Goal: Task Accomplishment & Management: Manage account settings

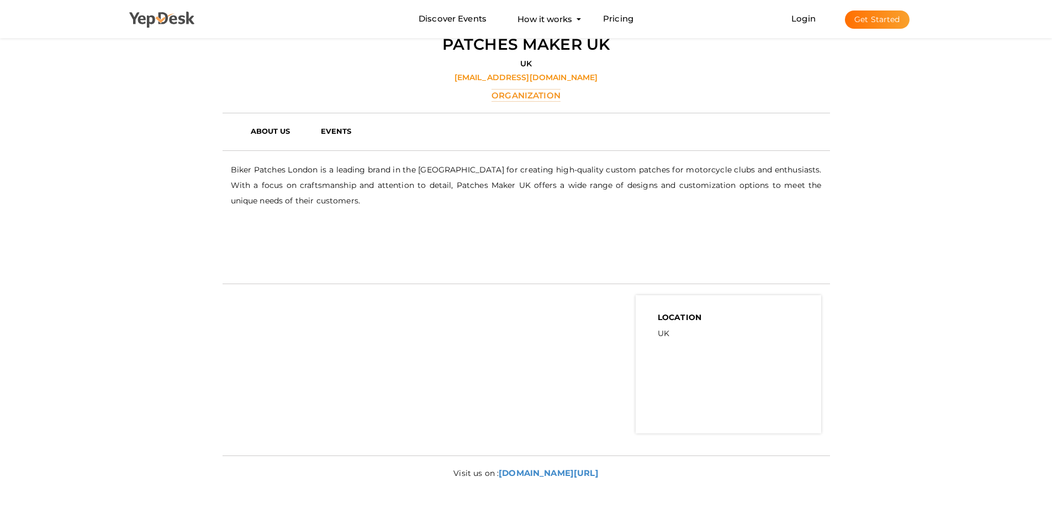
scroll to position [70, 0]
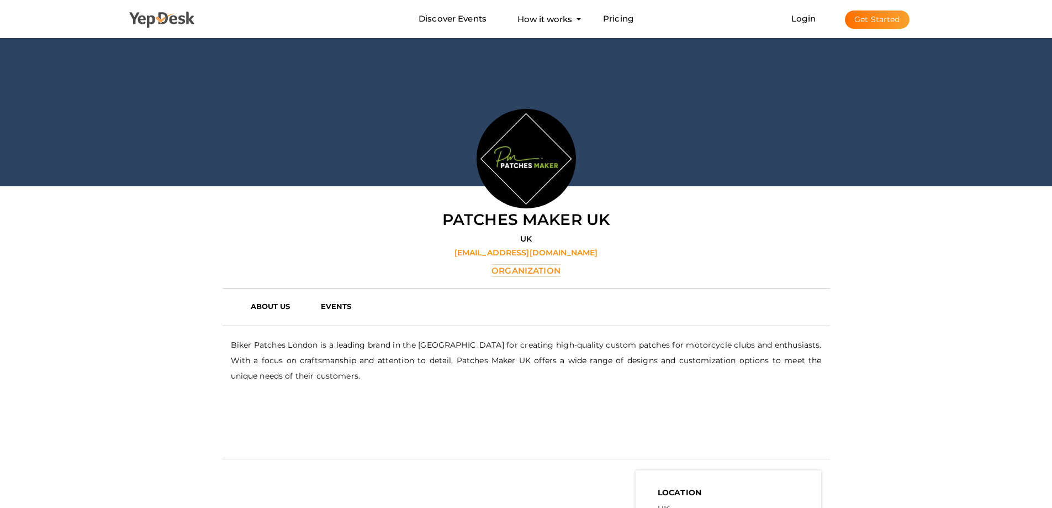
click at [183, 19] on icon at bounding box center [162, 20] width 66 height 17
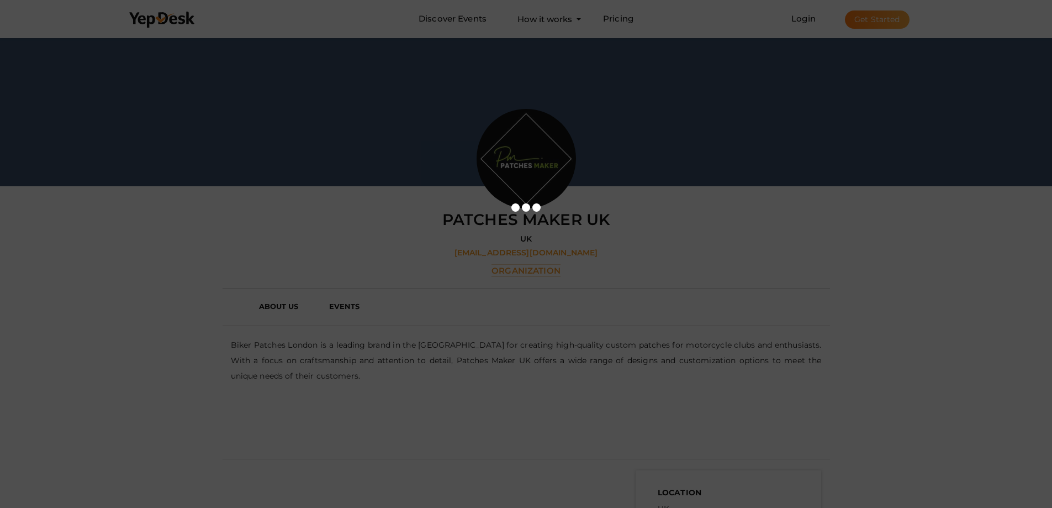
click at [656, 165] on div at bounding box center [526, 254] width 1052 height 508
click at [636, 180] on div at bounding box center [526, 254] width 1052 height 508
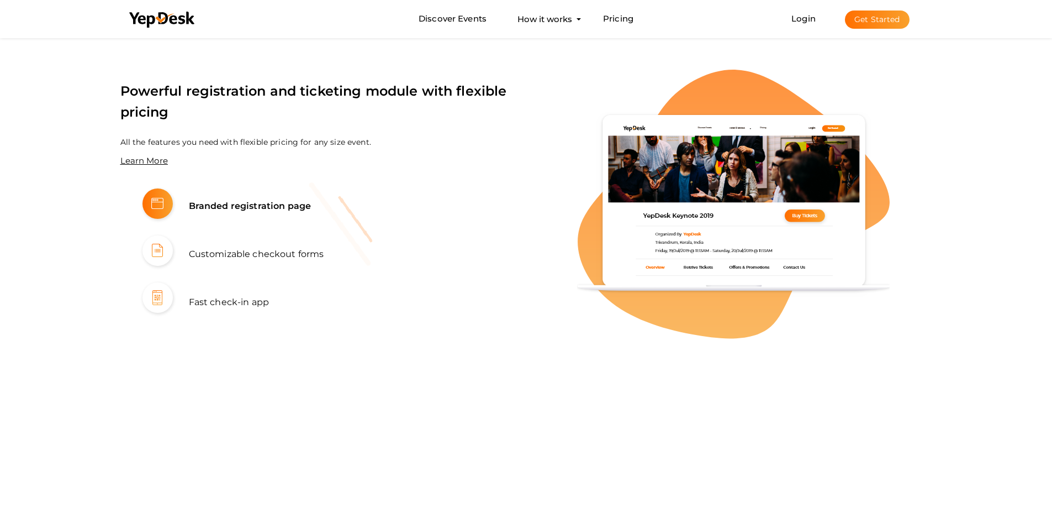
scroll to position [718, 0]
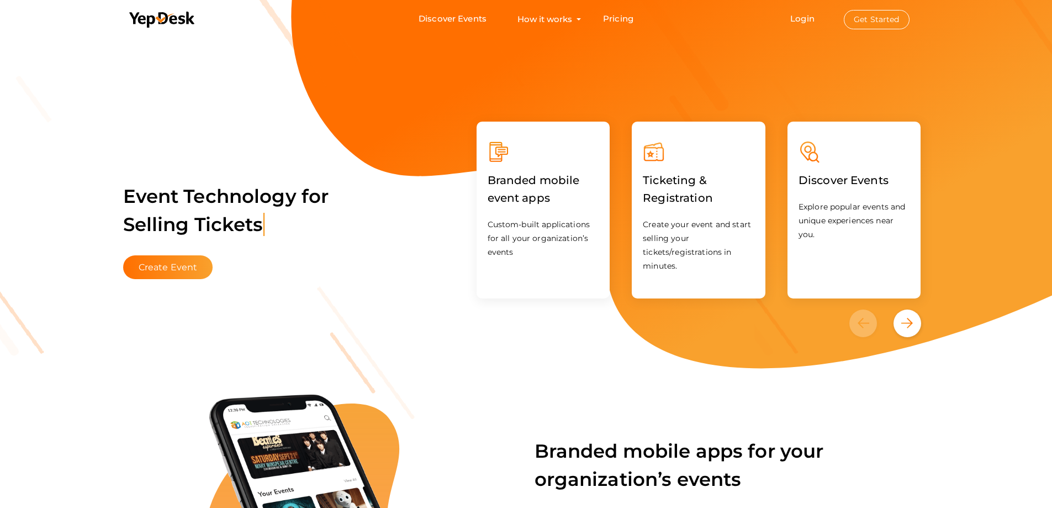
click at [874, 19] on button "Get Started" at bounding box center [877, 19] width 66 height 19
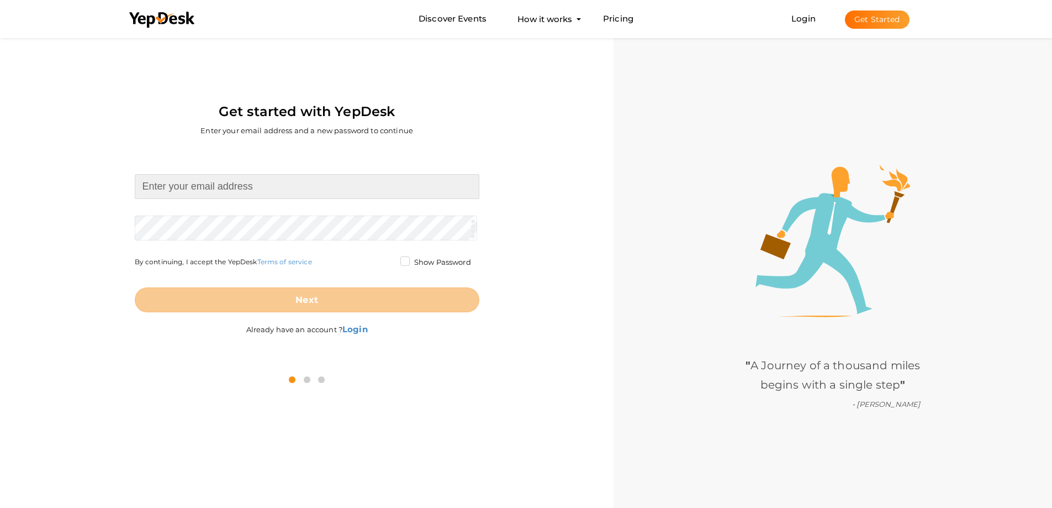
click at [254, 191] on input at bounding box center [307, 186] width 345 height 25
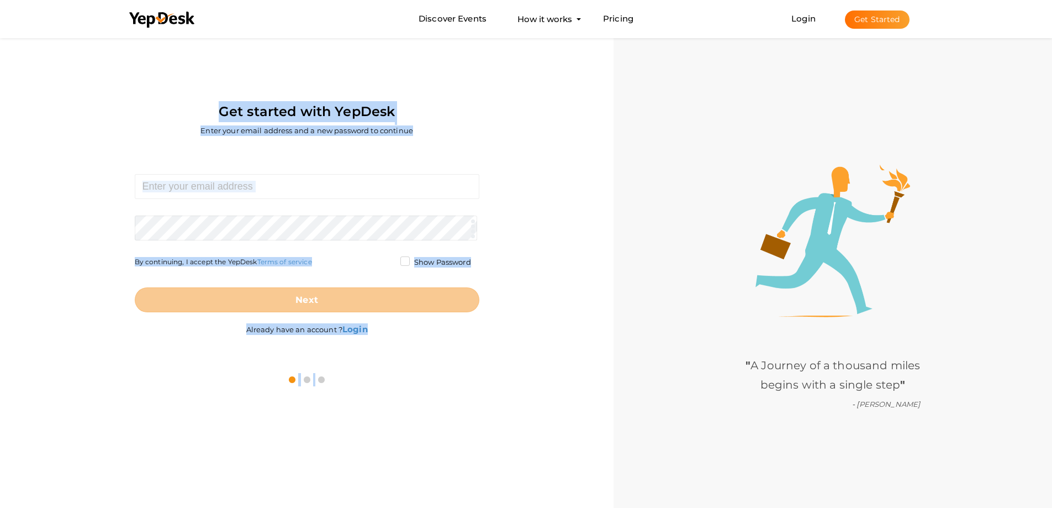
click at [408, 395] on div "Get started with YepDesk Enter your email address and a new password to continu…" at bounding box center [526, 289] width 1052 height 508
click at [284, 182] on input at bounding box center [307, 186] width 345 height 25
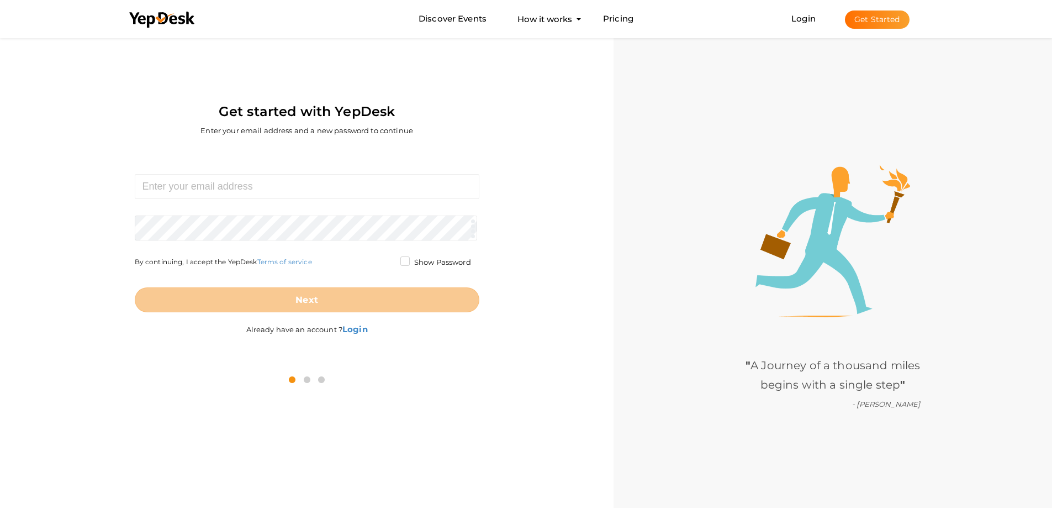
click at [535, 171] on div "Required. Invalid email. Checking You already have a YepDesk account. Please Si…" at bounding box center [306, 256] width 597 height 214
click at [225, 182] on input at bounding box center [307, 186] width 345 height 25
paste input "[EMAIL_ADDRESS][DOMAIN_NAME]"
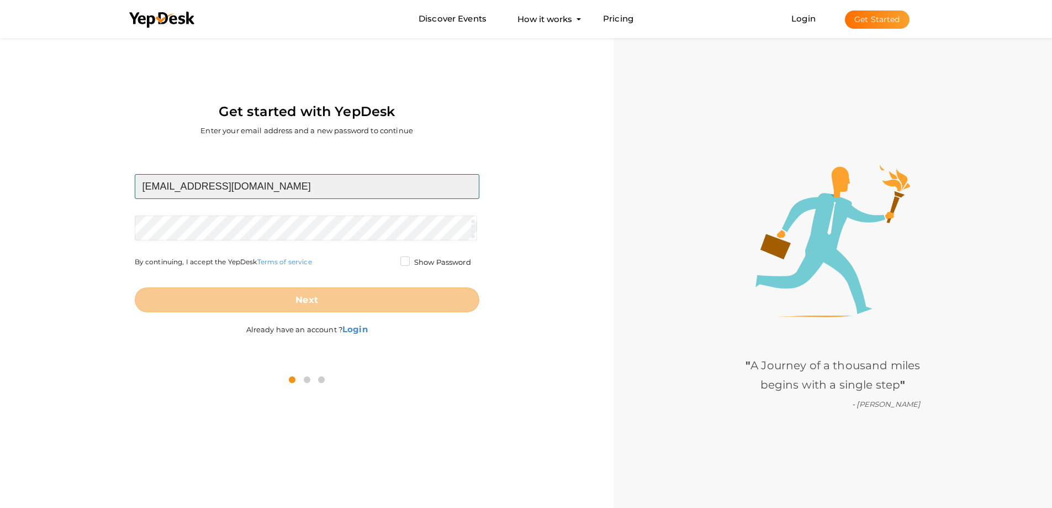
type input "[EMAIL_ADDRESS][DOMAIN_NAME]"
click at [253, 225] on form "vibrantmediamarketing1@gmail.com Required. Invalid email. Checking You already …" at bounding box center [307, 243] width 345 height 138
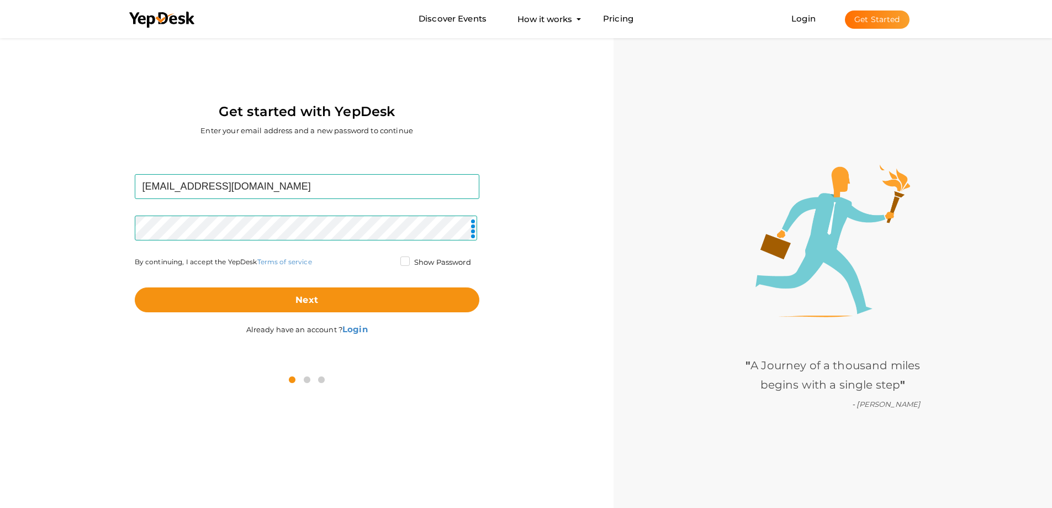
click at [102, 224] on div "vibrantmediamarketing1@gmail.com Required. Invalid email. Checking You already …" at bounding box center [306, 256] width 597 height 214
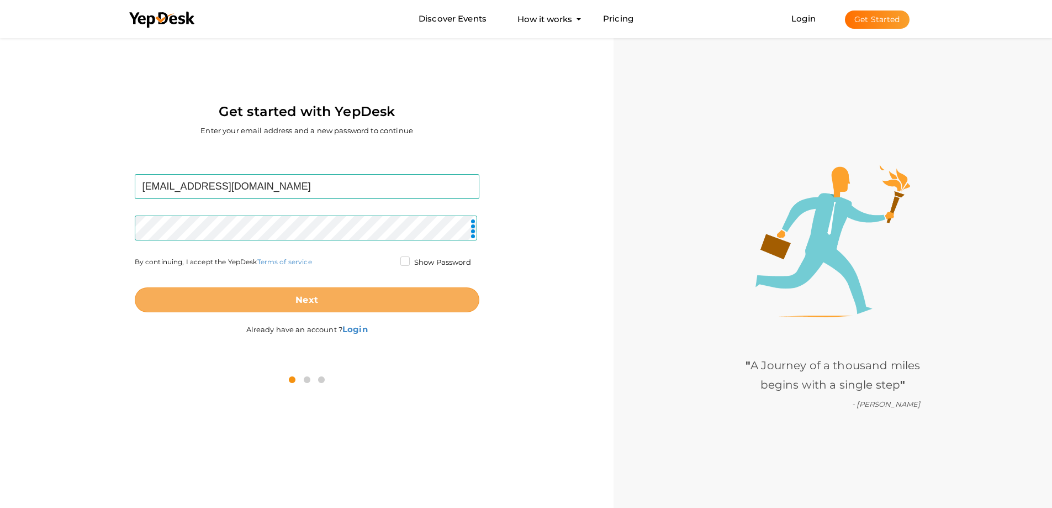
click at [304, 297] on b "Next" at bounding box center [307, 299] width 23 height 10
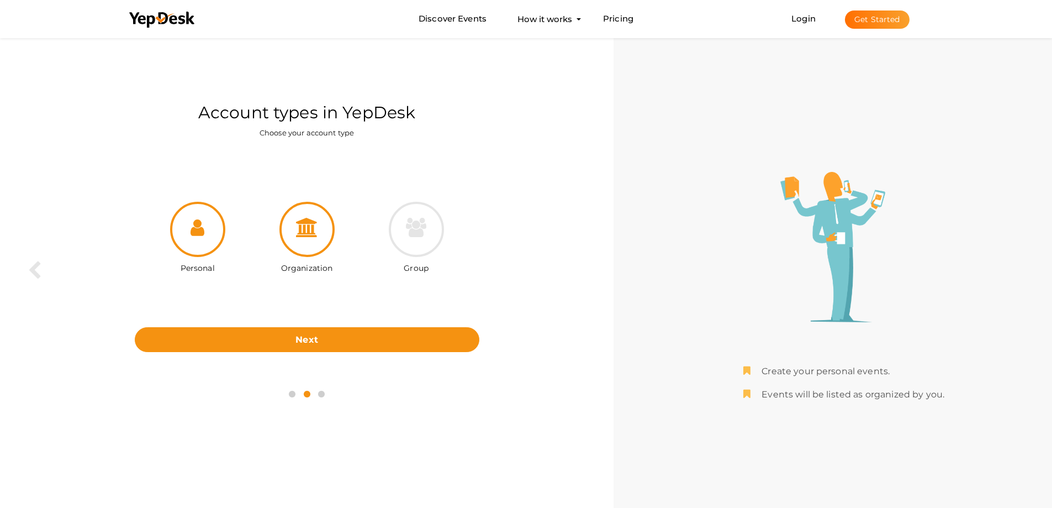
click at [326, 227] on div at bounding box center [307, 229] width 55 height 55
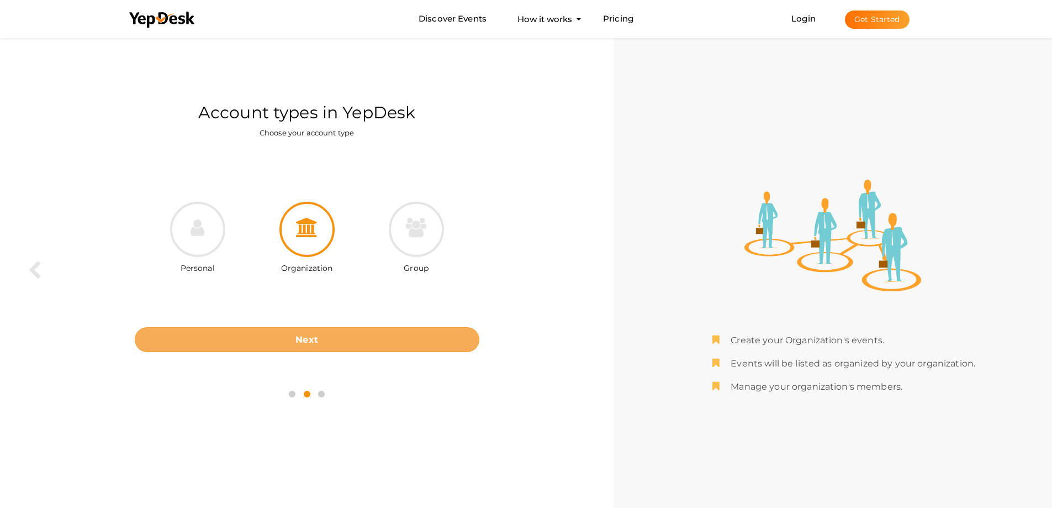
click at [335, 336] on button "Next" at bounding box center [307, 339] width 345 height 25
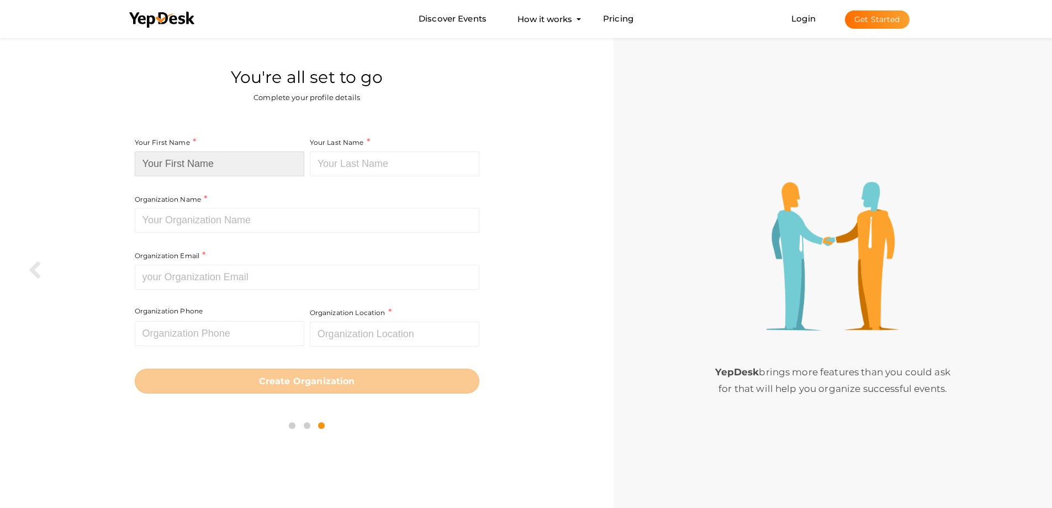
click at [202, 161] on input at bounding box center [220, 163] width 170 height 25
click at [220, 171] on input at bounding box center [220, 163] width 170 height 25
type input "Vibrant"
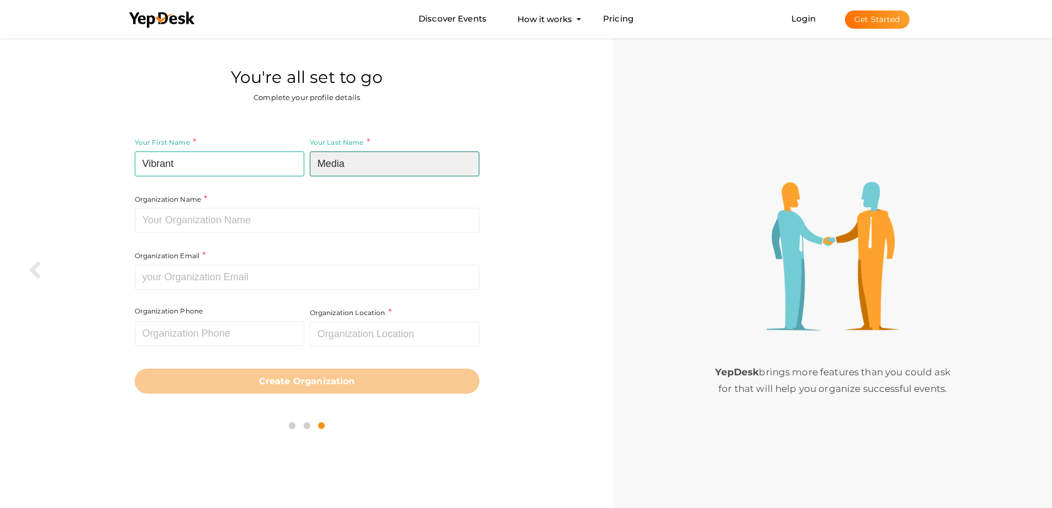
type input "Media"
click at [220, 171] on input "Vibrant" at bounding box center [220, 163] width 170 height 25
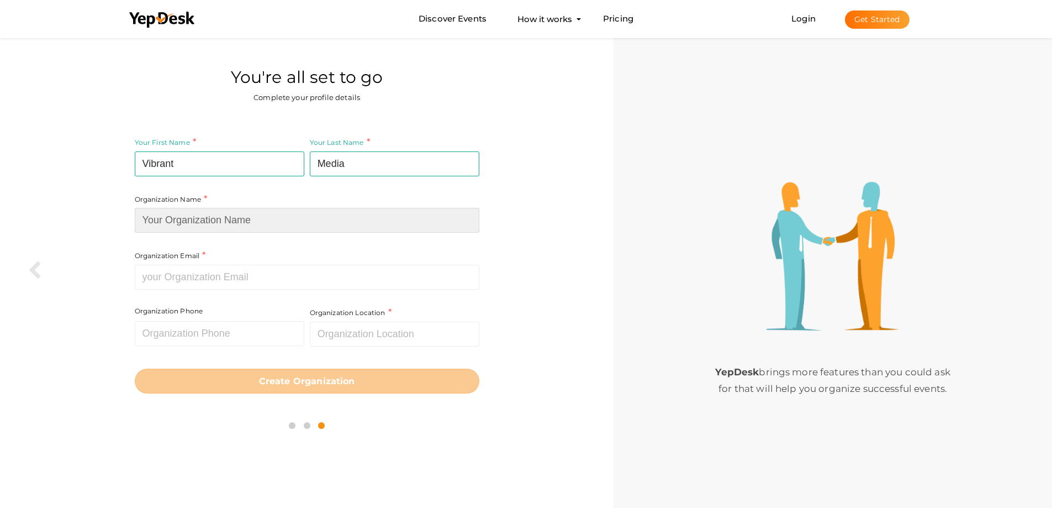
drag, startPoint x: 198, startPoint y: 224, endPoint x: 215, endPoint y: 219, distance: 17.8
click at [198, 224] on input at bounding box center [307, 220] width 345 height 25
paste input "Vibrant"
type input "Vibrant Media"
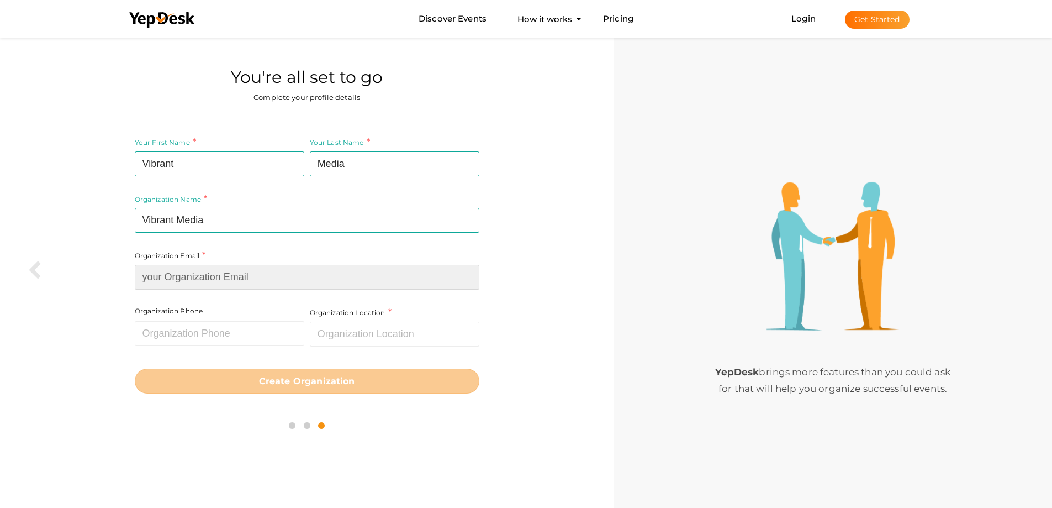
click at [237, 266] on input at bounding box center [307, 277] width 345 height 25
paste input "[EMAIL_ADDRESS][DOMAIN_NAME]"
type input "[EMAIL_ADDRESS][DOMAIN_NAME]"
click at [124, 316] on div "Your First Name Vibrant Required. Must contain letters only. Must be between 2 …" at bounding box center [306, 264] width 597 height 278
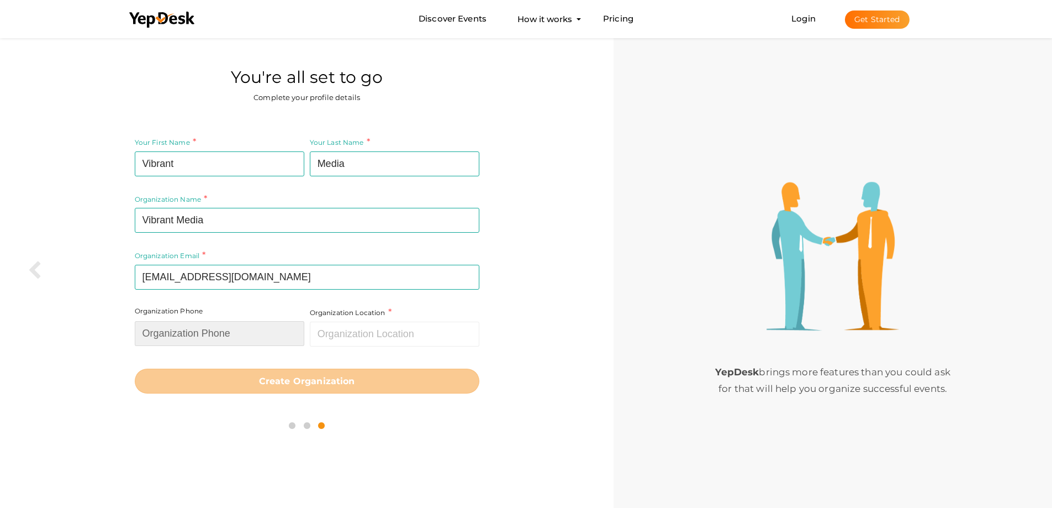
drag, startPoint x: 176, startPoint y: 324, endPoint x: 183, endPoint y: 325, distance: 7.2
click at [178, 325] on input "text" at bounding box center [220, 333] width 170 height 25
click at [218, 335] on input "text" at bounding box center [220, 333] width 170 height 25
paste input "03452646481"
type input "03452646481"
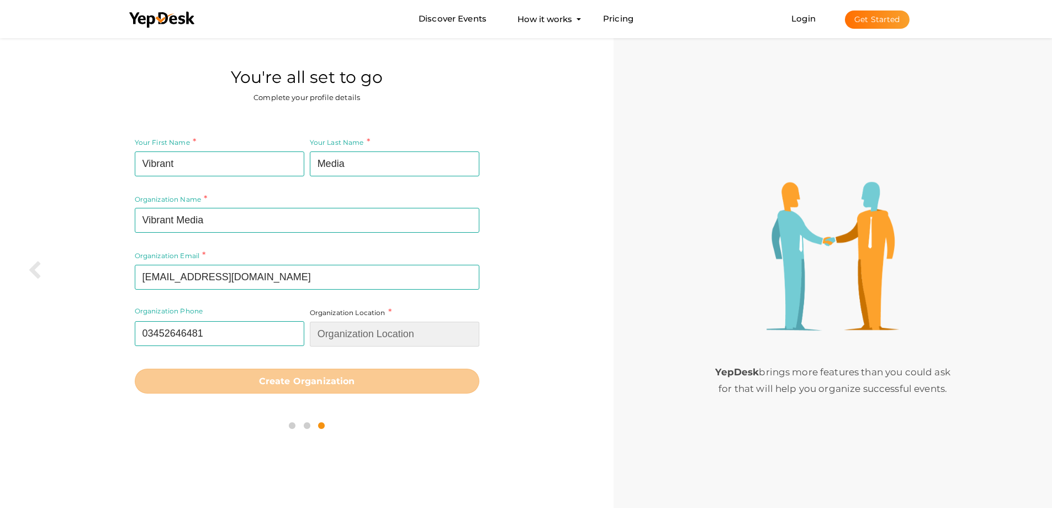
click at [398, 341] on input "text" at bounding box center [395, 333] width 170 height 25
click at [526, 296] on div "Your First Name Vibrant Required. Must contain letters only. Must be between 2 …" at bounding box center [306, 264] width 597 height 278
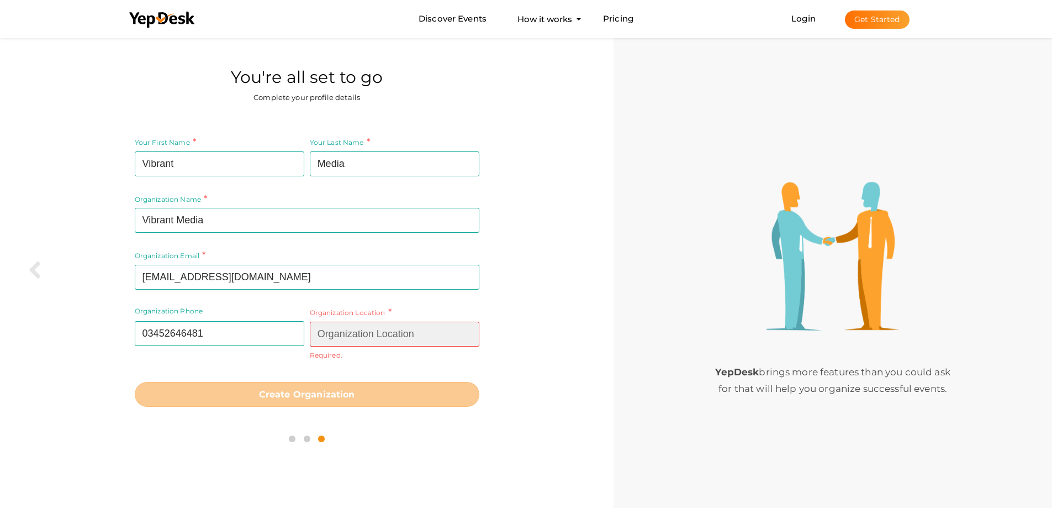
click at [423, 330] on input "text" at bounding box center [395, 333] width 170 height 25
type input "K"
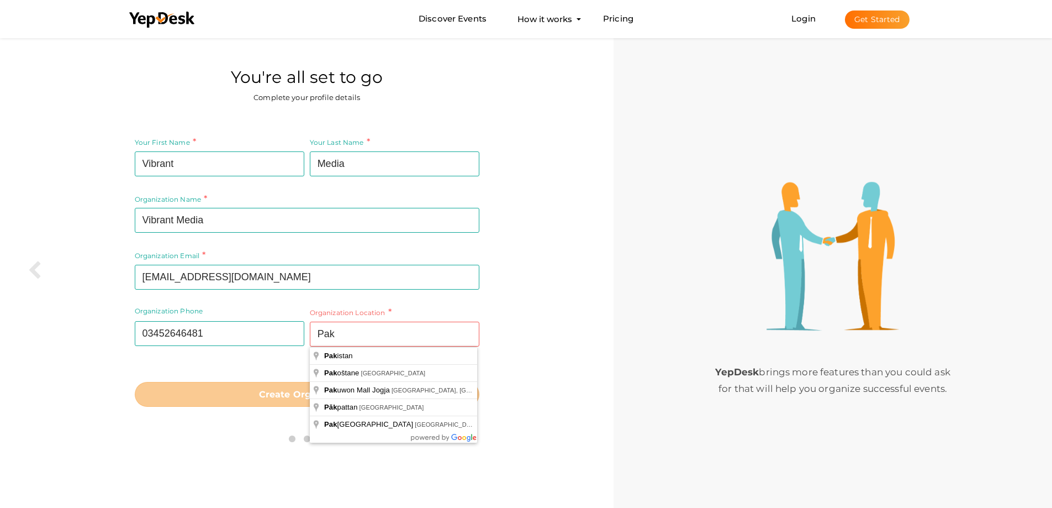
type input "Pakistan"
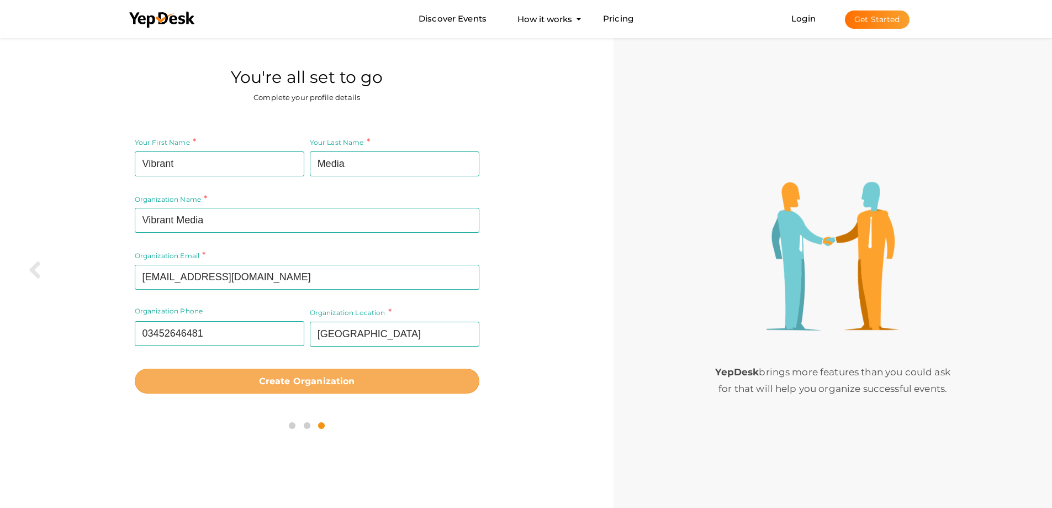
click at [330, 380] on b "Create Organization" at bounding box center [307, 381] width 96 height 10
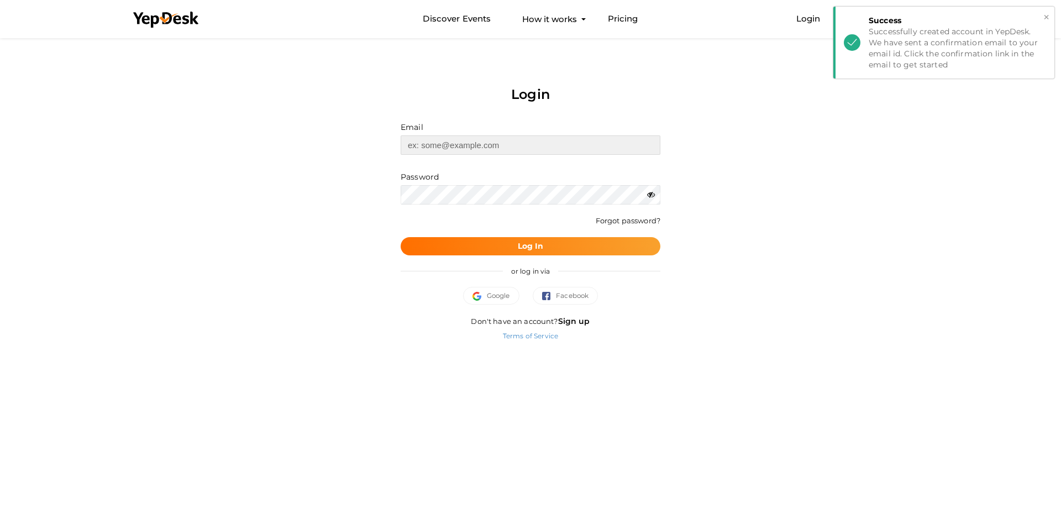
type input "[EMAIL_ADDRESS][DOMAIN_NAME]"
click at [1048, 15] on button "×" at bounding box center [1045, 17] width 7 height 13
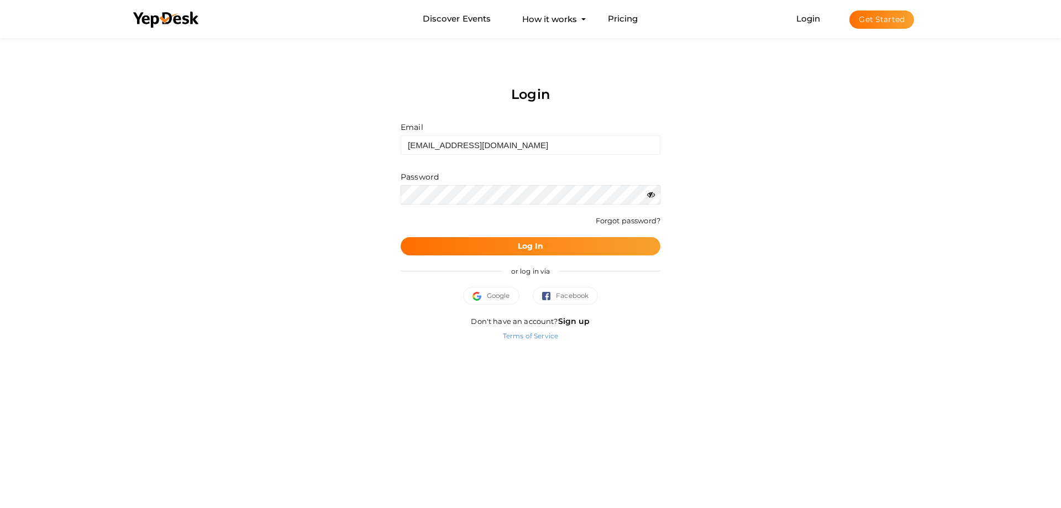
click at [502, 255] on div "or log in via" at bounding box center [530, 270] width 260 height 31
drag, startPoint x: 521, startPoint y: 248, endPoint x: 534, endPoint y: 247, distance: 12.8
click at [522, 248] on b "Log In" at bounding box center [531, 246] width 26 height 10
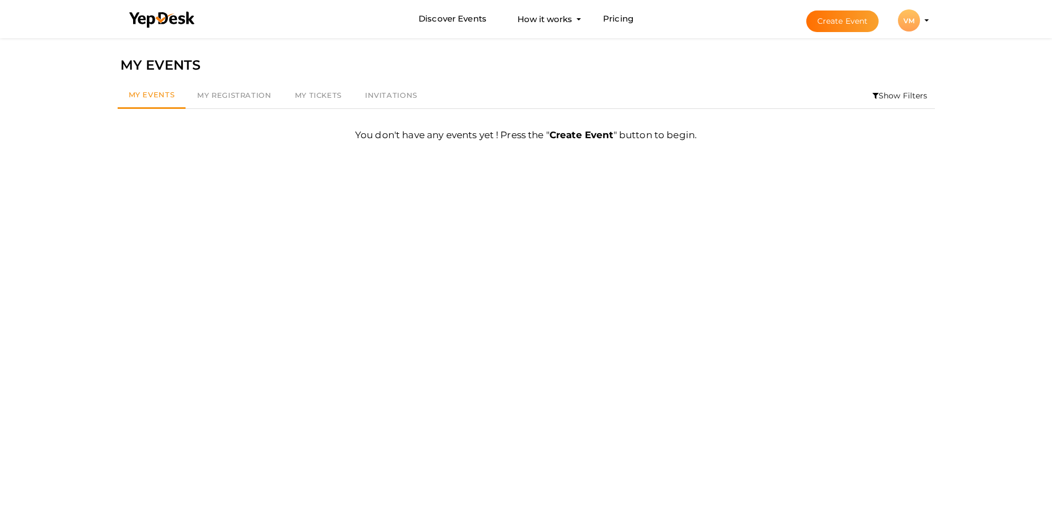
click at [907, 25] on div "VM" at bounding box center [909, 20] width 22 height 22
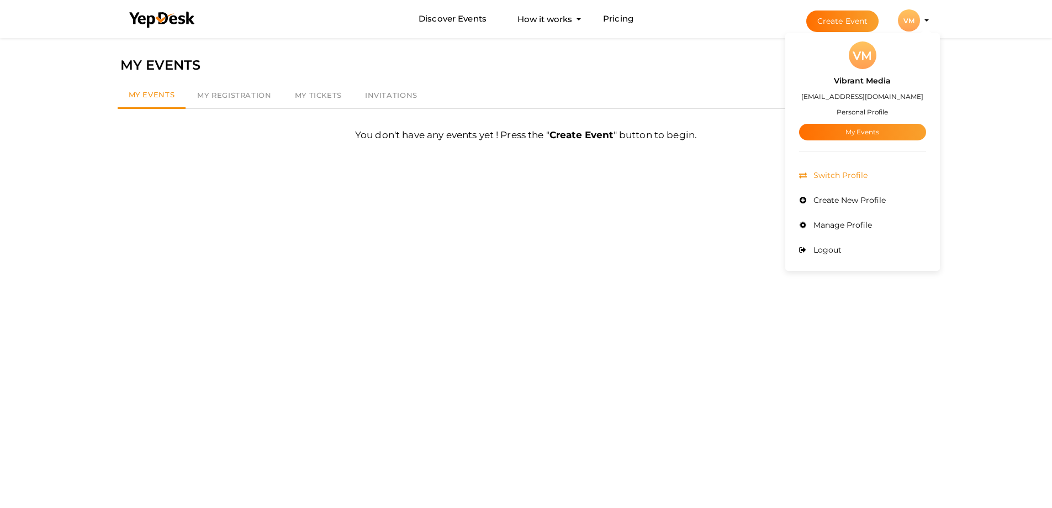
click at [843, 176] on span "Switch Profile" at bounding box center [839, 175] width 57 height 10
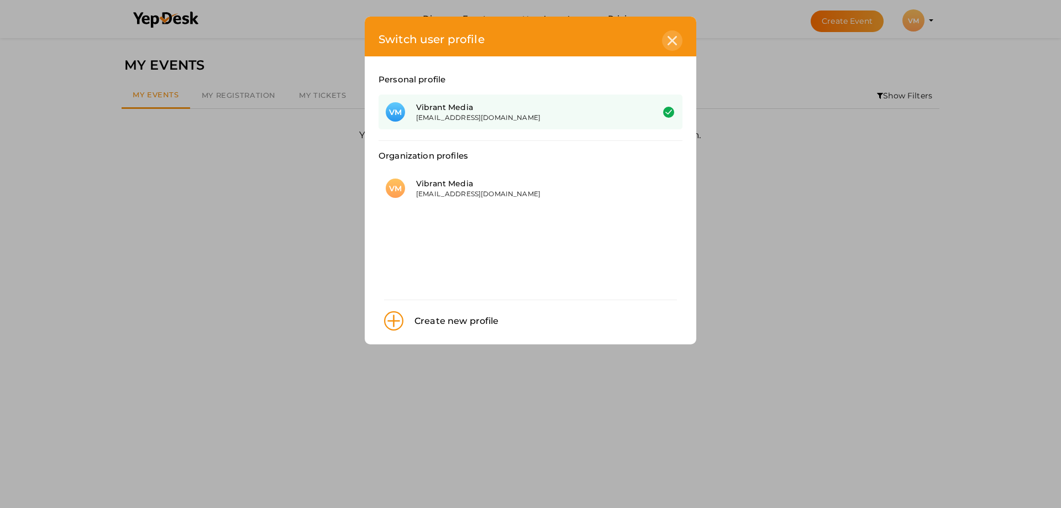
click at [675, 44] on icon at bounding box center [671, 40] width 9 height 9
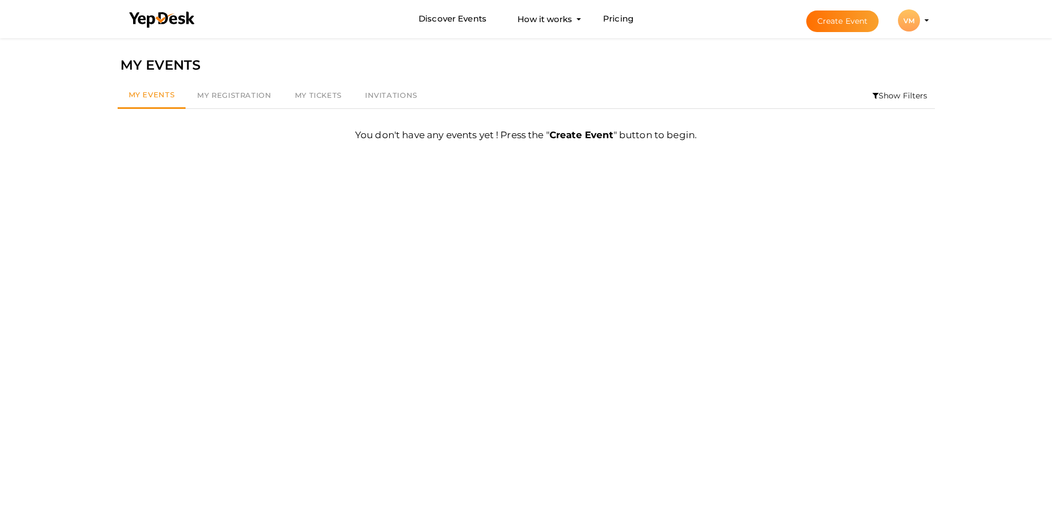
click at [929, 17] on li "Create Event VM VM Vibrant Media vibrantmediamarketing1@gmail.com Personal Prof…" at bounding box center [857, 21] width 147 height 40
click at [927, 24] on li "Create Event VM VM Vibrant Media vibrantmediamarketing1@gmail.com Personal Prof…" at bounding box center [857, 21] width 147 height 40
click at [919, 24] on div "VM" at bounding box center [909, 20] width 22 height 22
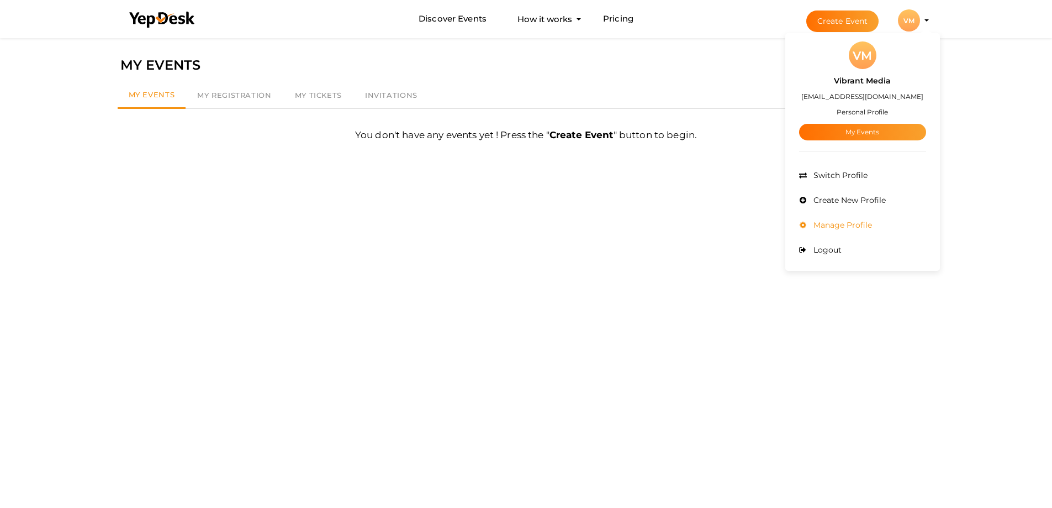
click at [846, 227] on span "Manage Profile" at bounding box center [841, 225] width 61 height 10
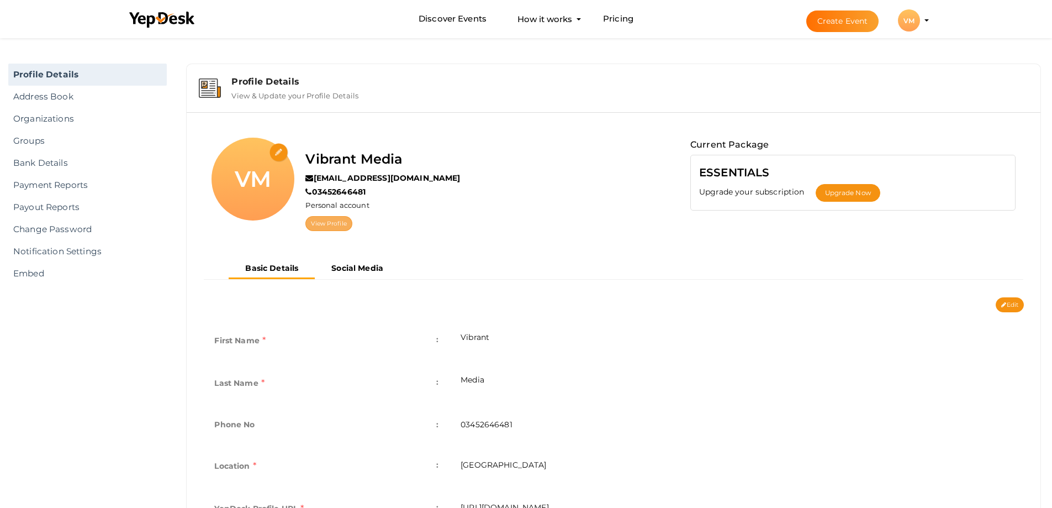
click at [335, 226] on link "View Profile" at bounding box center [328, 223] width 46 height 15
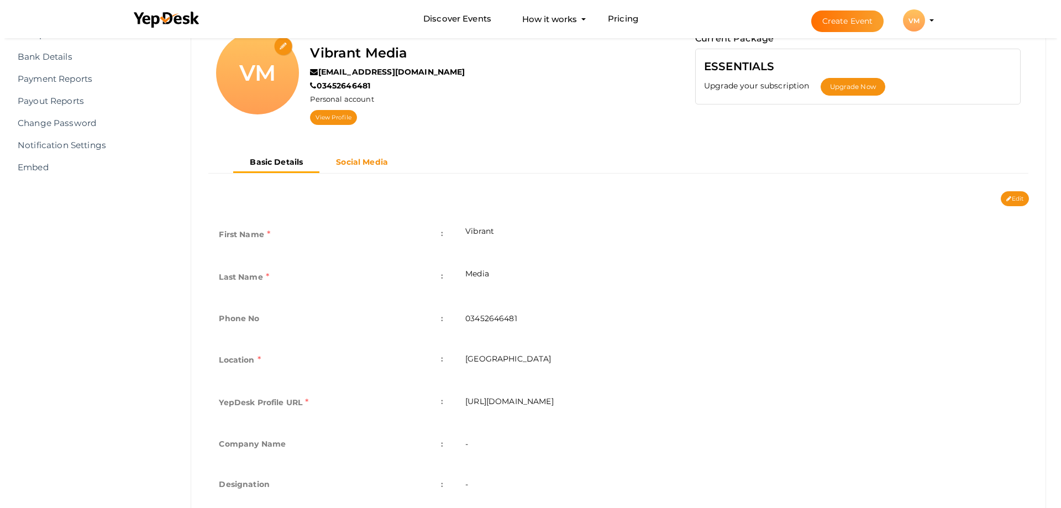
scroll to position [55, 0]
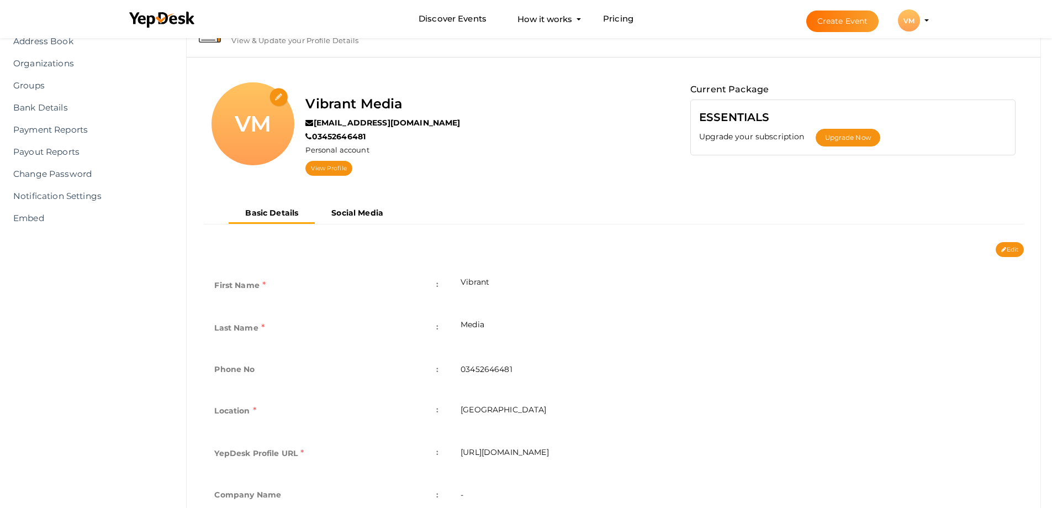
click at [270, 123] on div "VM" at bounding box center [253, 123] width 83 height 83
click at [276, 96] on input "file" at bounding box center [279, 97] width 19 height 19
type input "C:\fakepath\vibrant-media-logo.png"
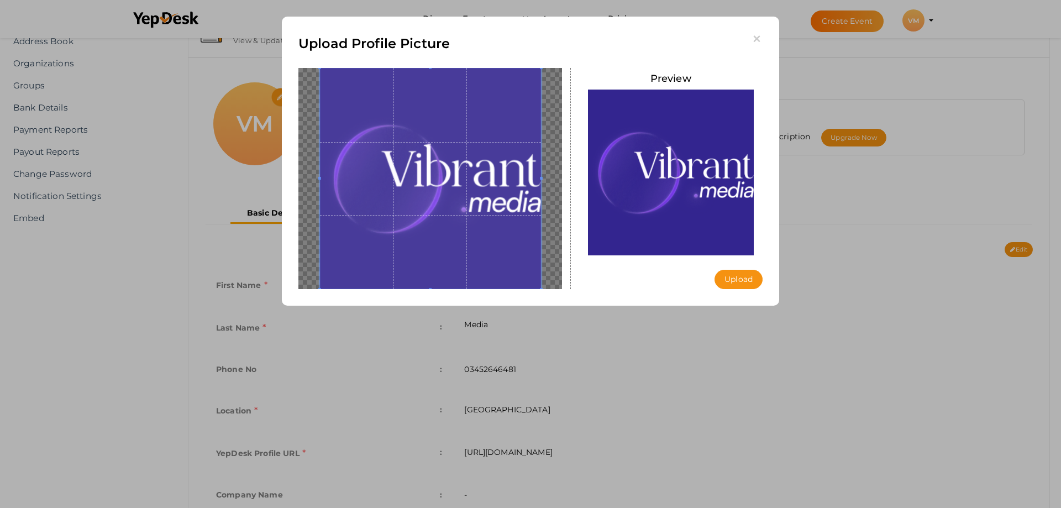
click at [474, 155] on span at bounding box center [430, 178] width 221 height 221
click at [724, 278] on button "Upload" at bounding box center [738, 279] width 48 height 19
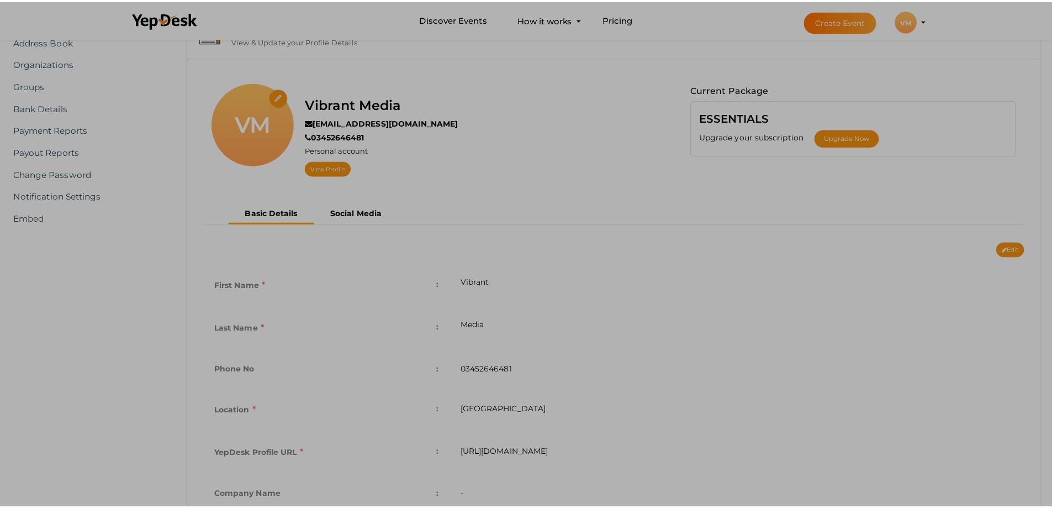
scroll to position [0, 0]
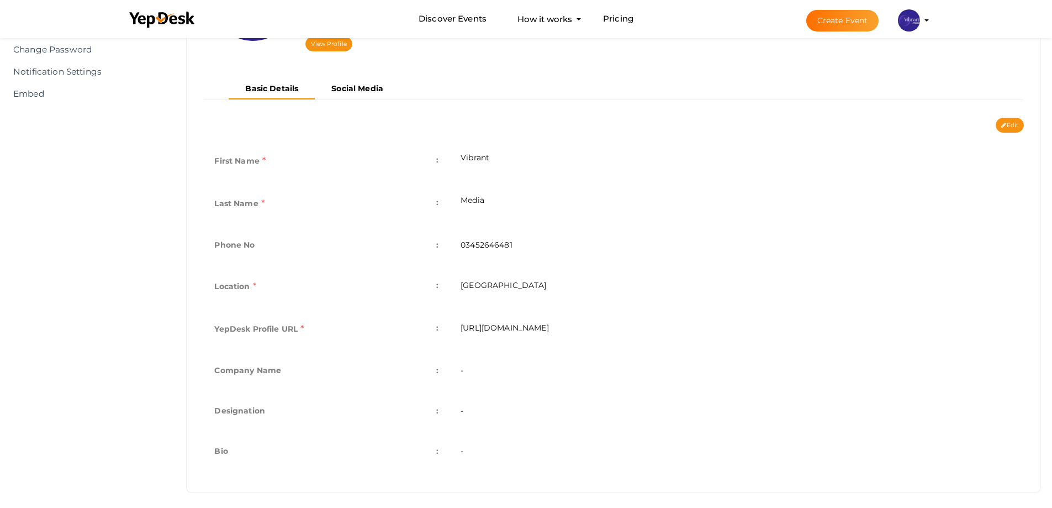
scroll to position [187, 0]
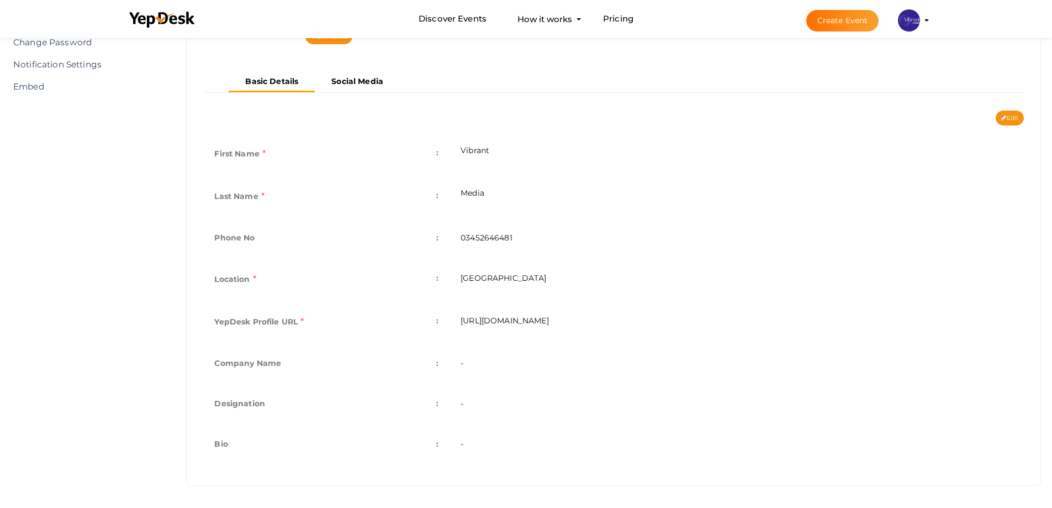
click at [256, 366] on label "Company Name" at bounding box center [247, 362] width 67 height 15
click at [466, 363] on td "-" at bounding box center [737, 364] width 574 height 40
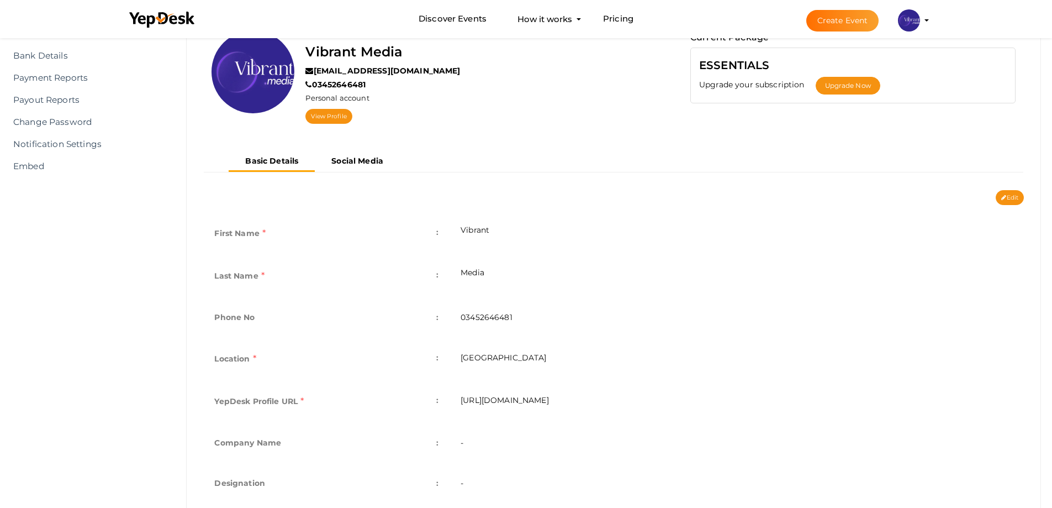
scroll to position [76, 0]
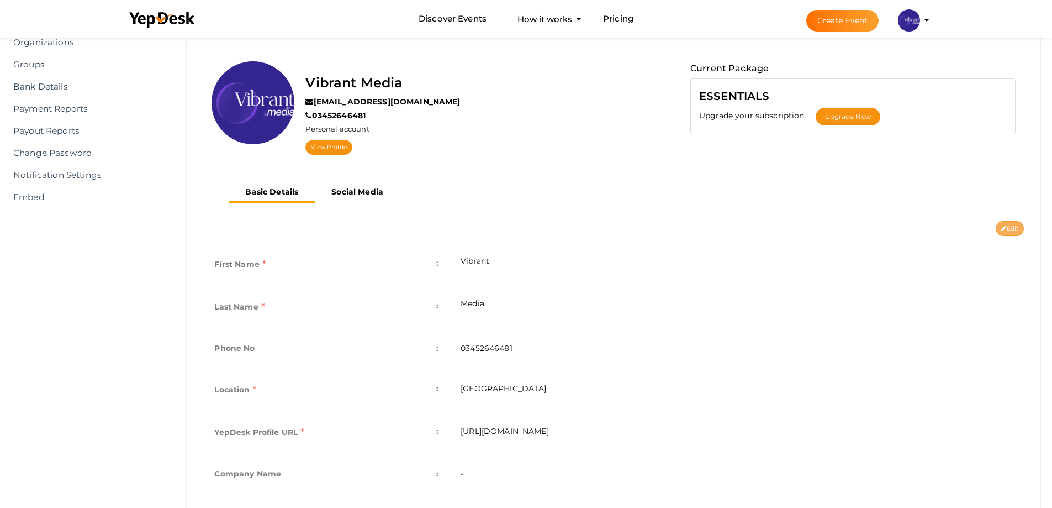
click at [1011, 230] on button "Edit" at bounding box center [1010, 228] width 28 height 15
type input "Vibrant"
type input "Media"
type input "03452646481"
type input "Pakistan"
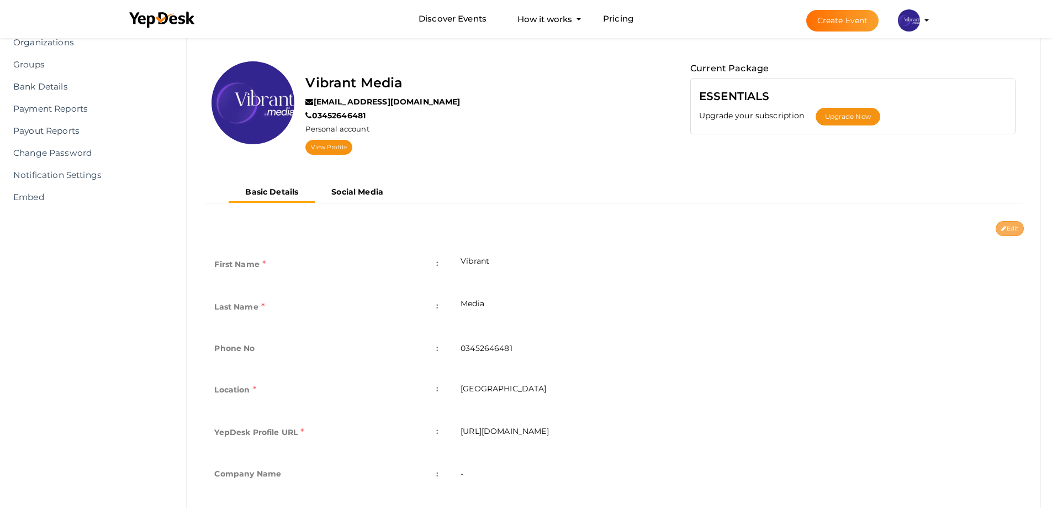
type input "vibrant-media"
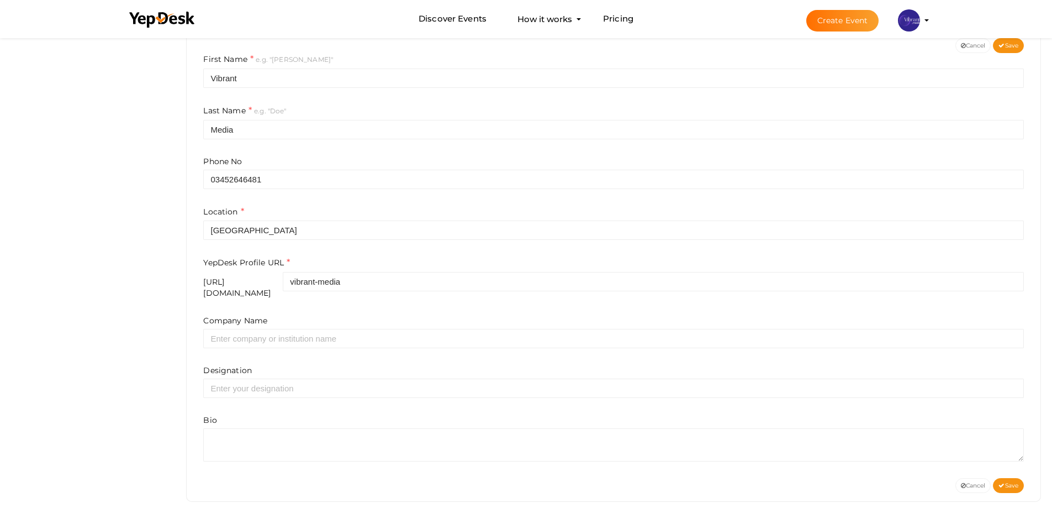
scroll to position [268, 0]
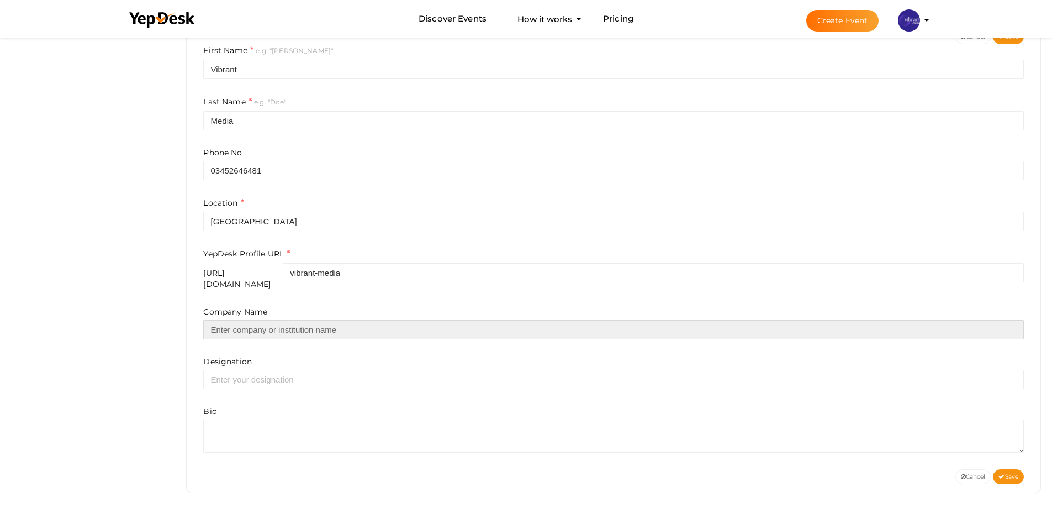
click at [352, 320] on input "text" at bounding box center [613, 329] width 821 height 19
type input "Vibrant Media"
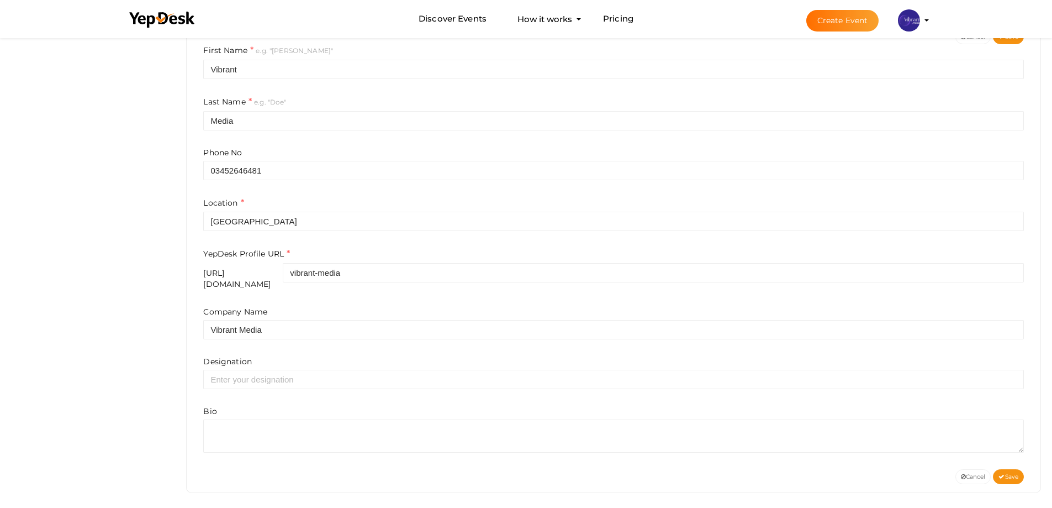
click at [450, 334] on div "Company Name Vibrant Media Designation Bio" at bounding box center [613, 379] width 821 height 146
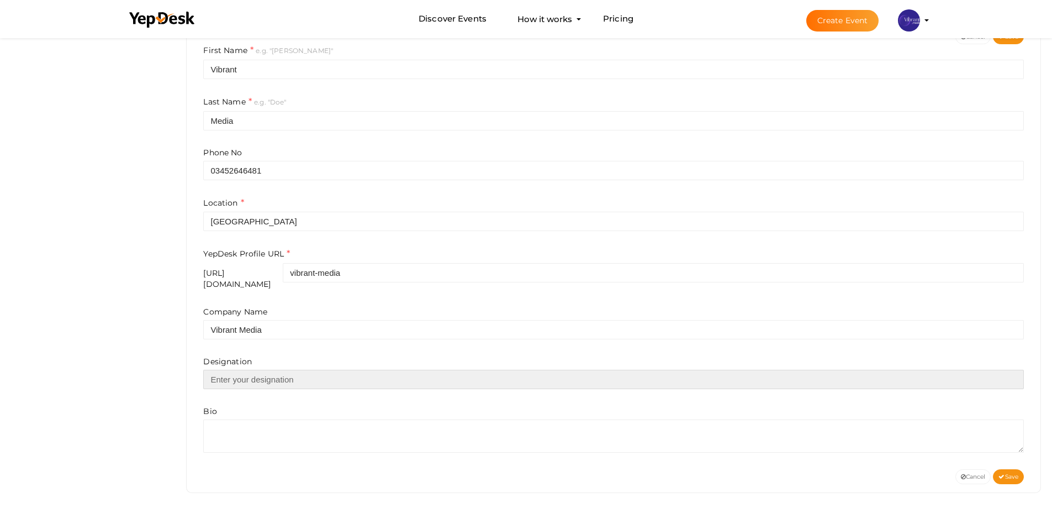
click at [299, 381] on input "text" at bounding box center [613, 379] width 821 height 19
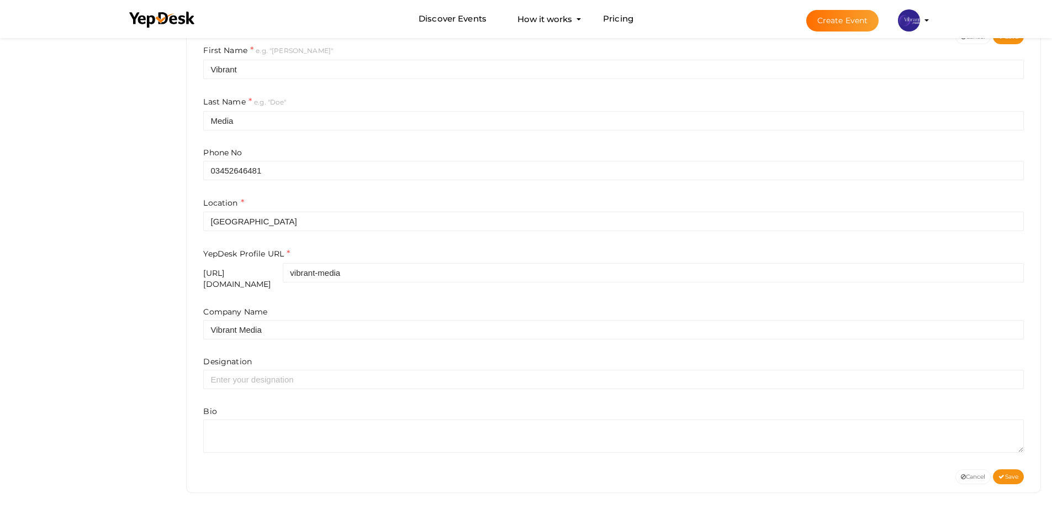
click at [429, 346] on div "Company Name Vibrant Media Designation Bio" at bounding box center [613, 379] width 821 height 146
click at [1012, 473] on span "Save" at bounding box center [1009, 476] width 20 height 7
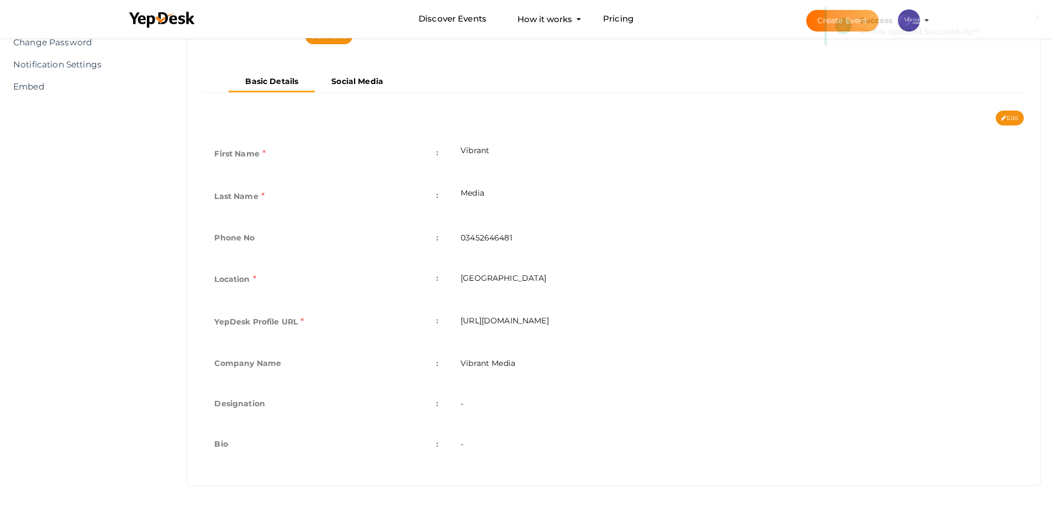
scroll to position [187, 0]
click at [368, 85] on b "Social Media" at bounding box center [357, 81] width 52 height 10
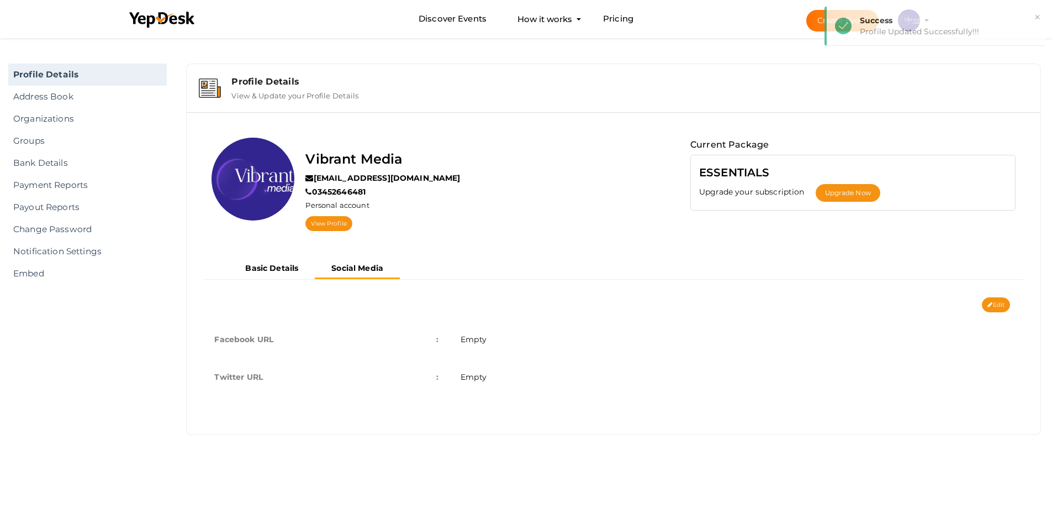
scroll to position [0, 0]
click at [494, 338] on td "Empty" at bounding box center [742, 339] width 579 height 38
click at [1005, 302] on button "Edit" at bounding box center [1004, 304] width 28 height 15
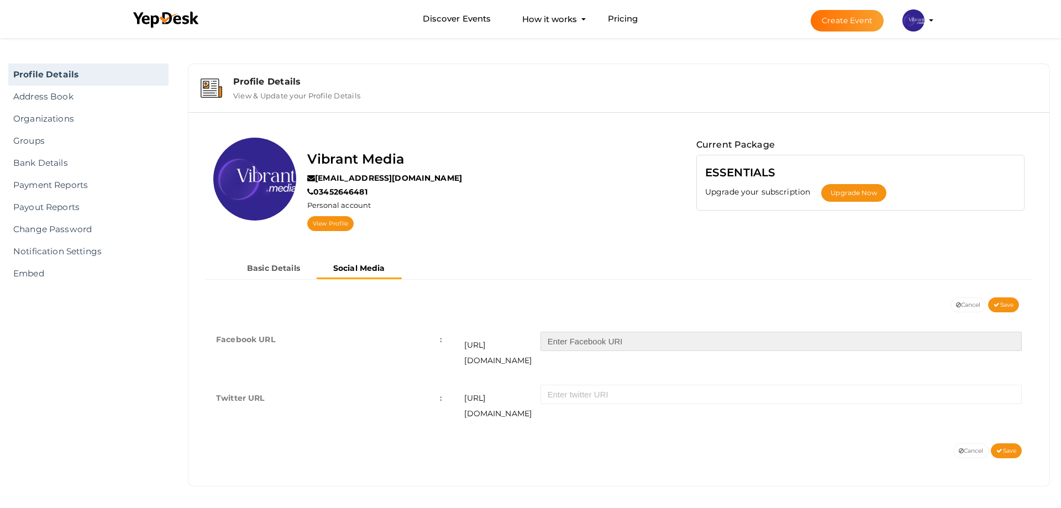
click at [582, 339] on input "text" at bounding box center [780, 340] width 481 height 19
click at [595, 344] on input "text" at bounding box center [780, 340] width 481 height 19
paste input "https://www.facebook.com/vibrantmediainc"
type input "https://www.facebook.com/vibrantmediainc"
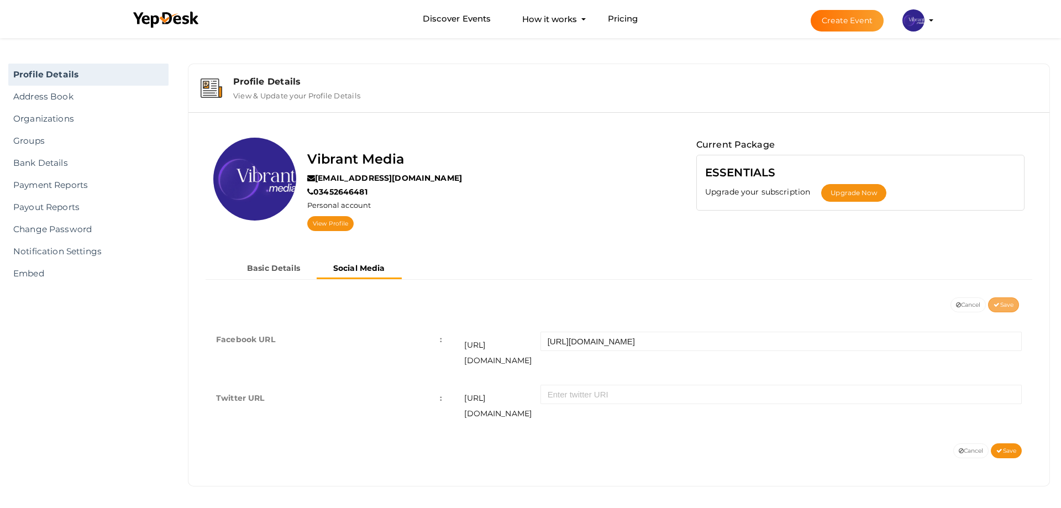
click at [1003, 304] on span "Save" at bounding box center [1003, 304] width 20 height 7
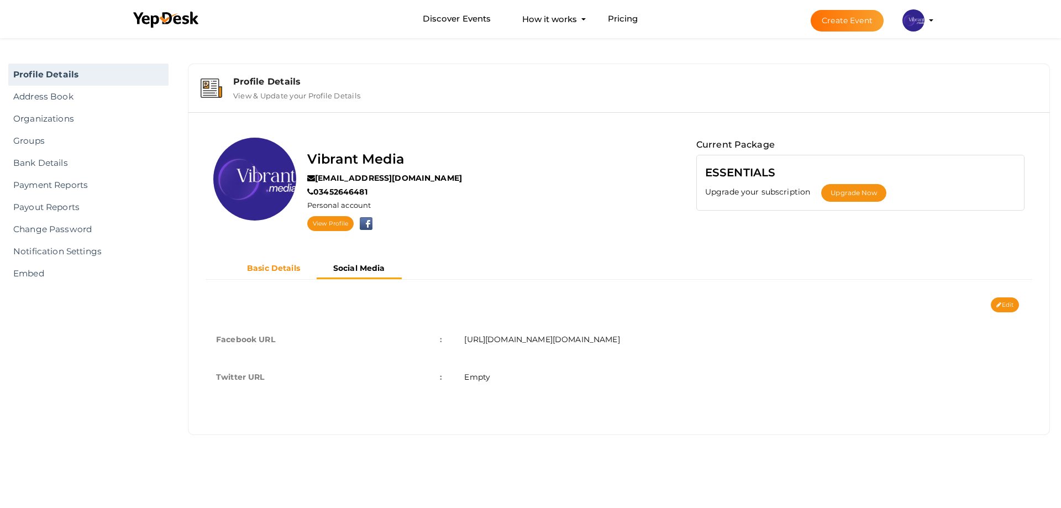
click at [260, 267] on b "Basic Details" at bounding box center [273, 268] width 53 height 10
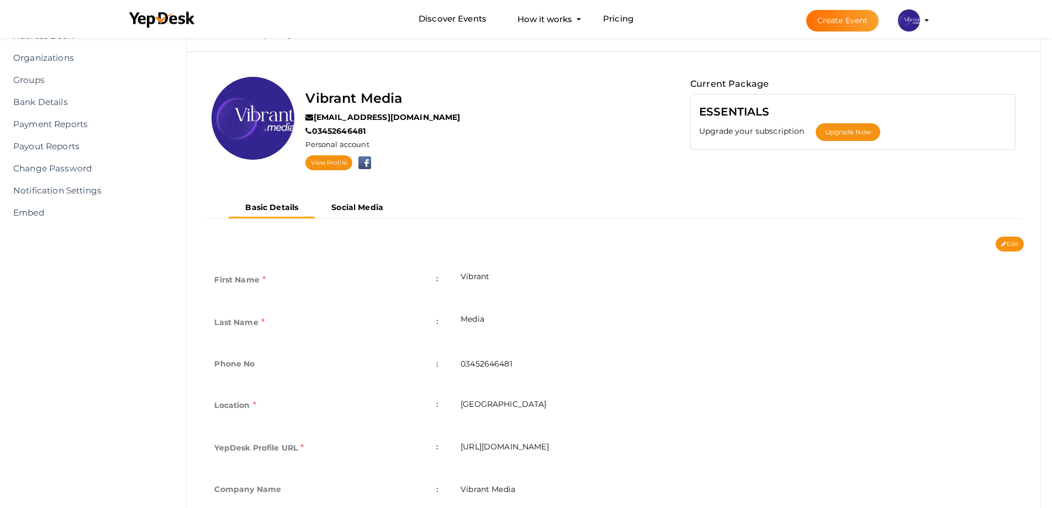
scroll to position [187, 0]
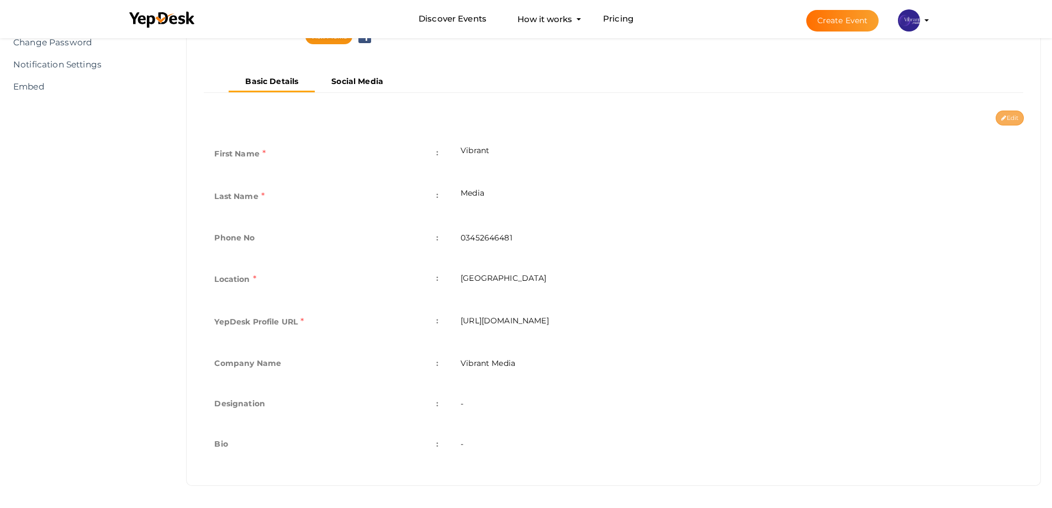
click at [1013, 117] on button "Edit" at bounding box center [1010, 117] width 28 height 15
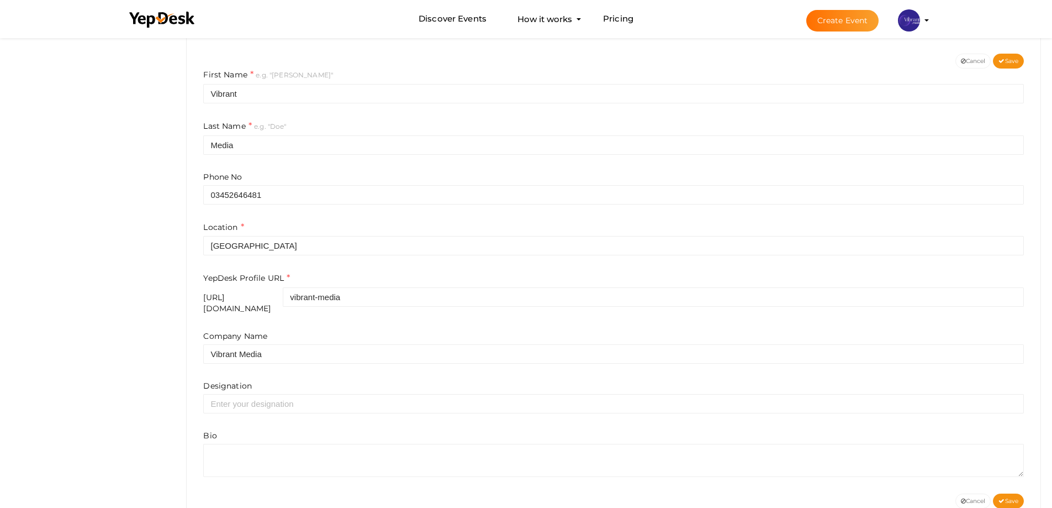
scroll to position [268, 0]
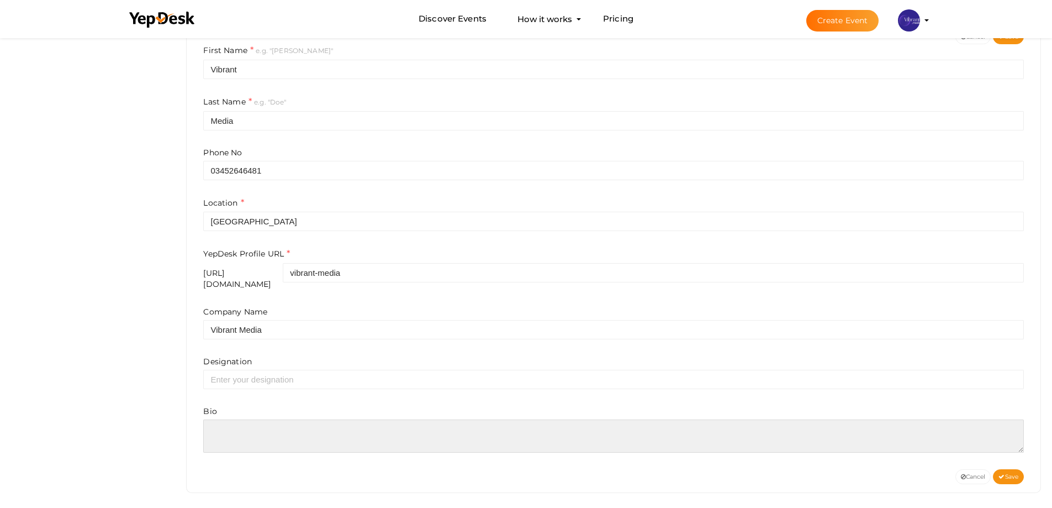
click at [250, 431] on textarea at bounding box center [613, 435] width 821 height 33
click at [283, 430] on textarea at bounding box center [613, 435] width 821 height 33
paste textarea "At Vibrant Media, we deliver marketing, design, and development solutions that …"
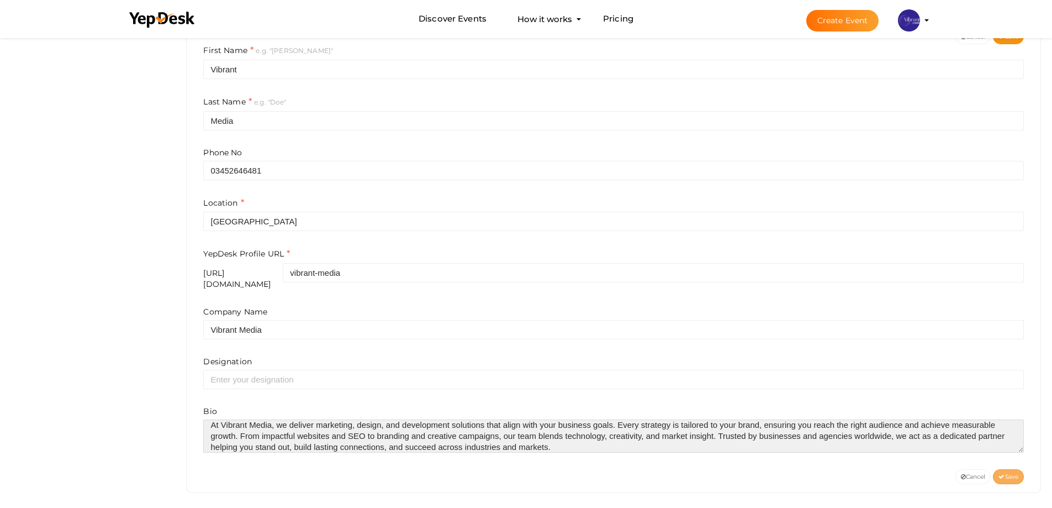
type textarea "At Vibrant Media, we deliver marketing, design, and development solutions that …"
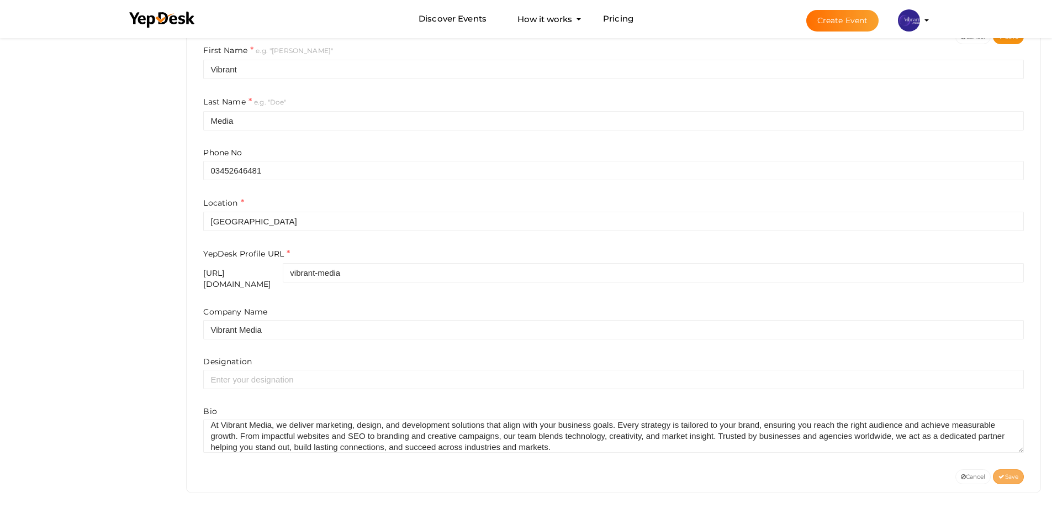
click at [1005, 473] on span "Save" at bounding box center [1009, 476] width 20 height 7
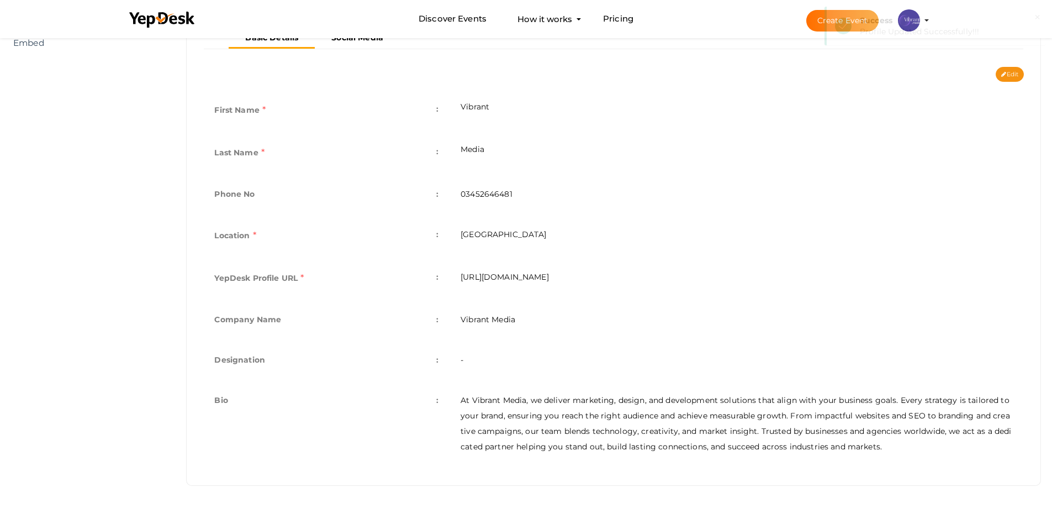
scroll to position [230, 0]
click at [1038, 17] on button "×" at bounding box center [1037, 17] width 7 height 13
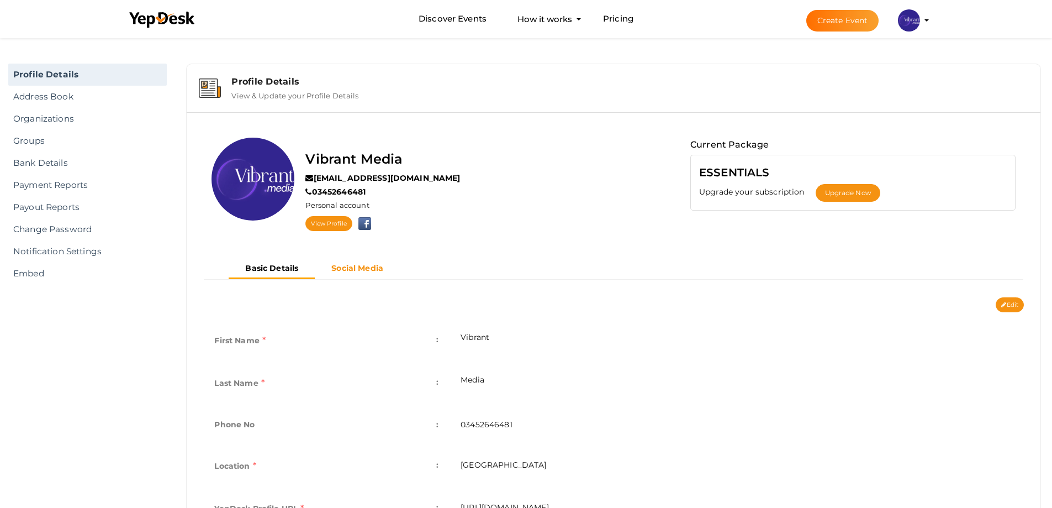
click at [365, 268] on b "Social Media" at bounding box center [357, 268] width 52 height 10
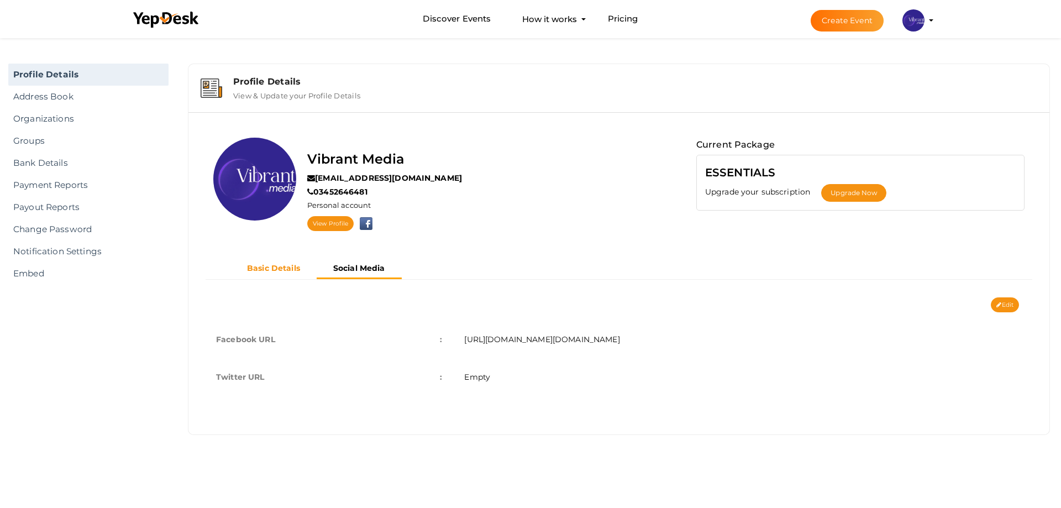
click at [278, 265] on b "Basic Details" at bounding box center [273, 268] width 53 height 10
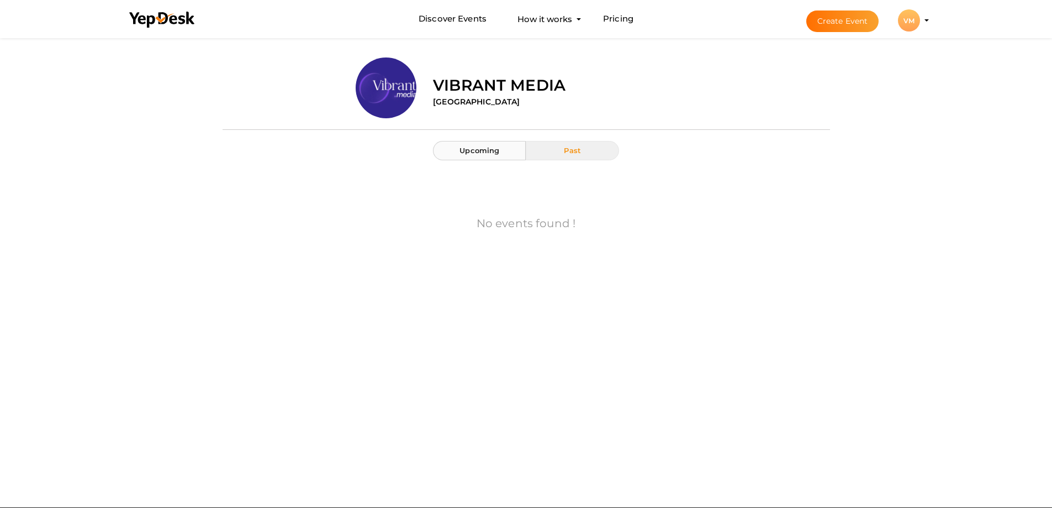
click at [492, 152] on span "Upcoming" at bounding box center [480, 150] width 40 height 9
click at [584, 154] on button "Past" at bounding box center [572, 150] width 93 height 19
click at [489, 152] on span "Upcoming" at bounding box center [480, 150] width 40 height 9
click at [573, 156] on button "Past" at bounding box center [572, 150] width 93 height 19
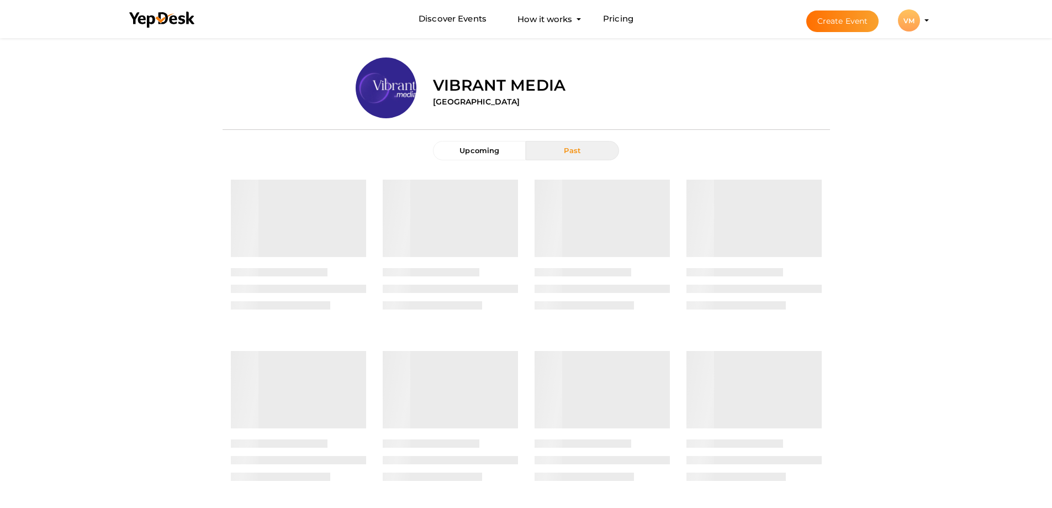
click at [578, 97] on div "Vibrant Media Pakistan" at bounding box center [627, 83] width 405 height 52
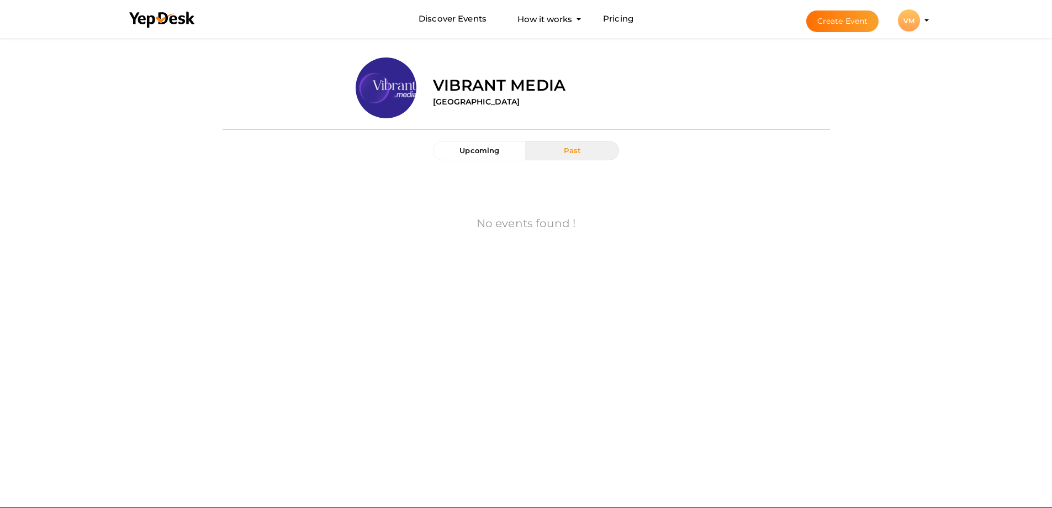
click at [566, 226] on label "No events found !" at bounding box center [526, 223] width 99 height 16
click at [871, 17] on button "Create Event" at bounding box center [842, 21] width 73 height 22
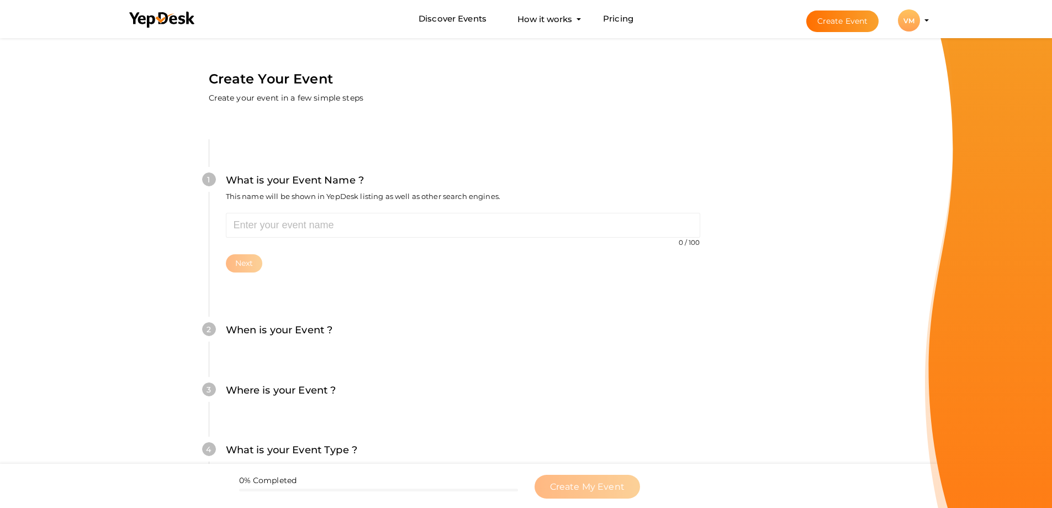
click at [909, 27] on div "VM" at bounding box center [909, 20] width 22 height 22
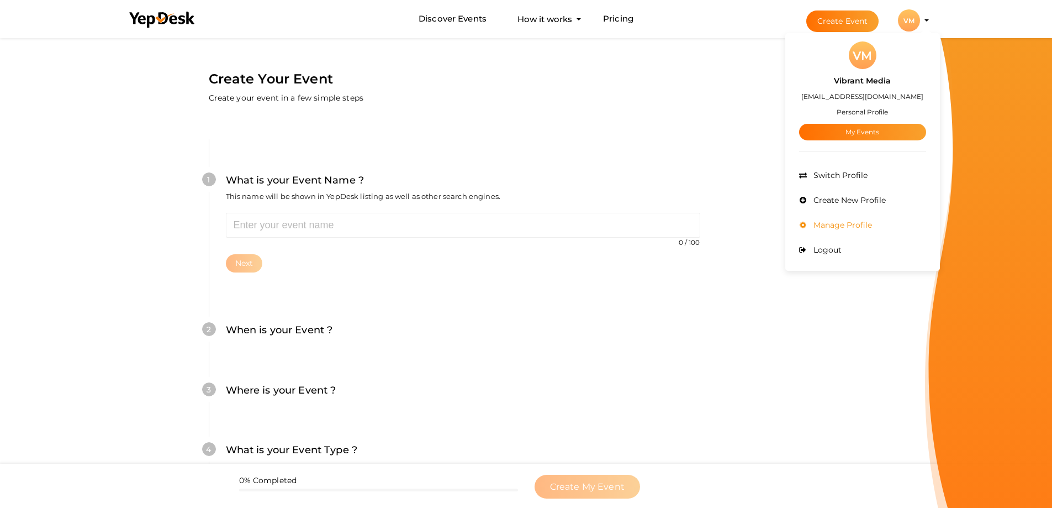
click at [839, 227] on span "Manage Profile" at bounding box center [841, 225] width 61 height 10
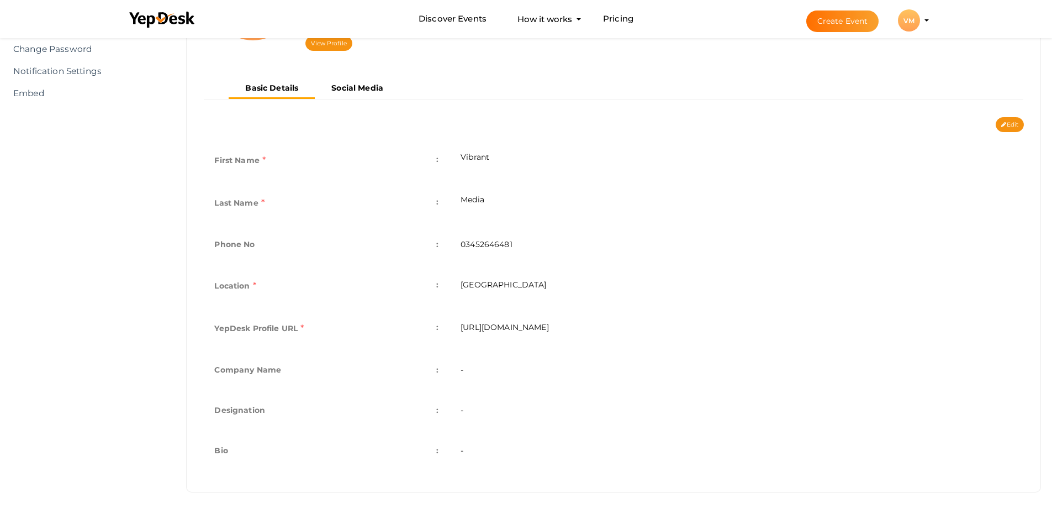
scroll to position [187, 0]
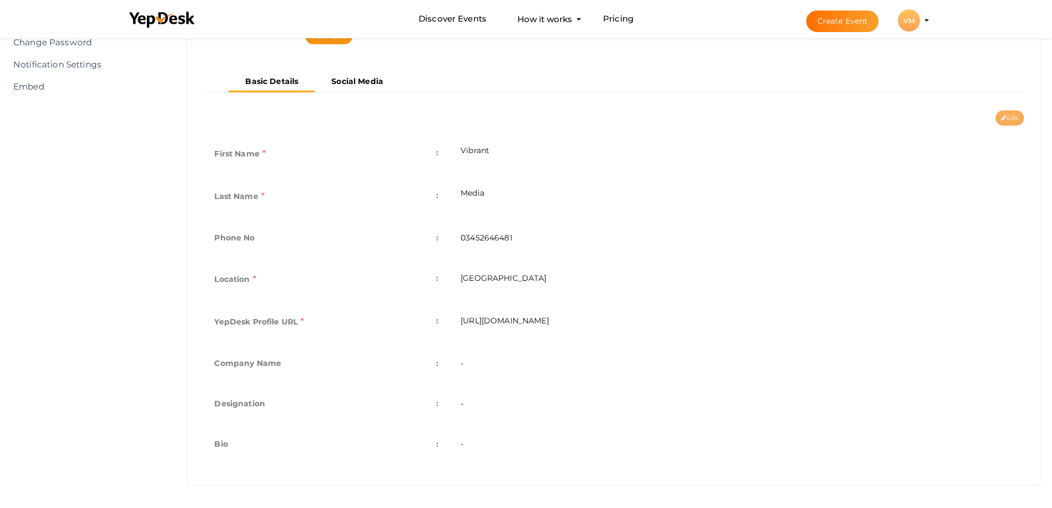
click at [1018, 123] on button "Edit" at bounding box center [1010, 117] width 28 height 15
type input "Vibrant"
type input "Media"
type input "03452646481"
type input "[GEOGRAPHIC_DATA]"
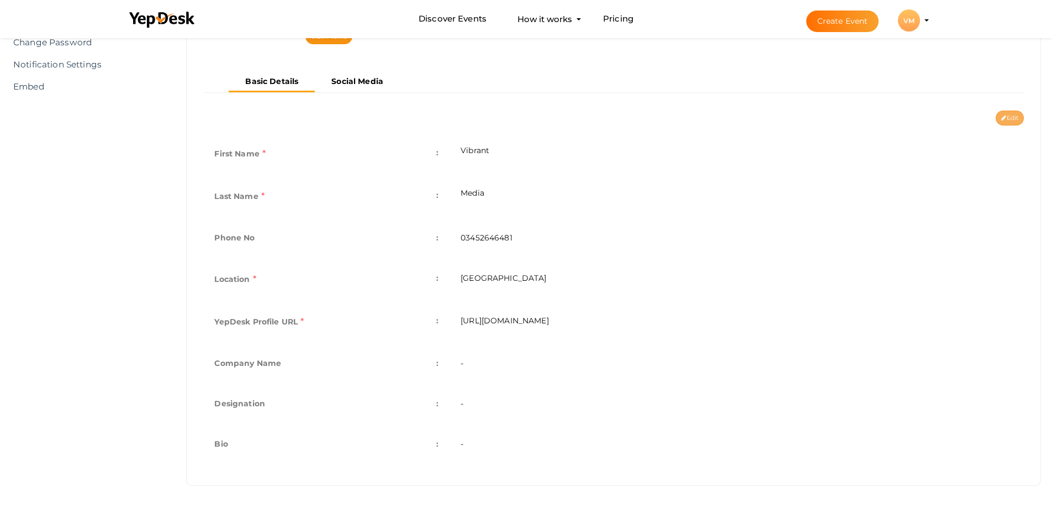
type input "vibrant-media"
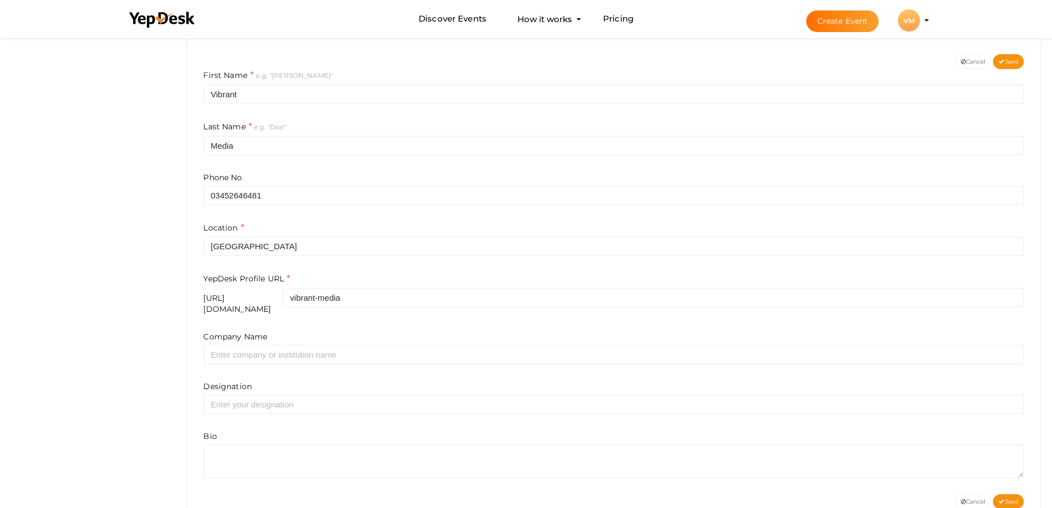
scroll to position [268, 0]
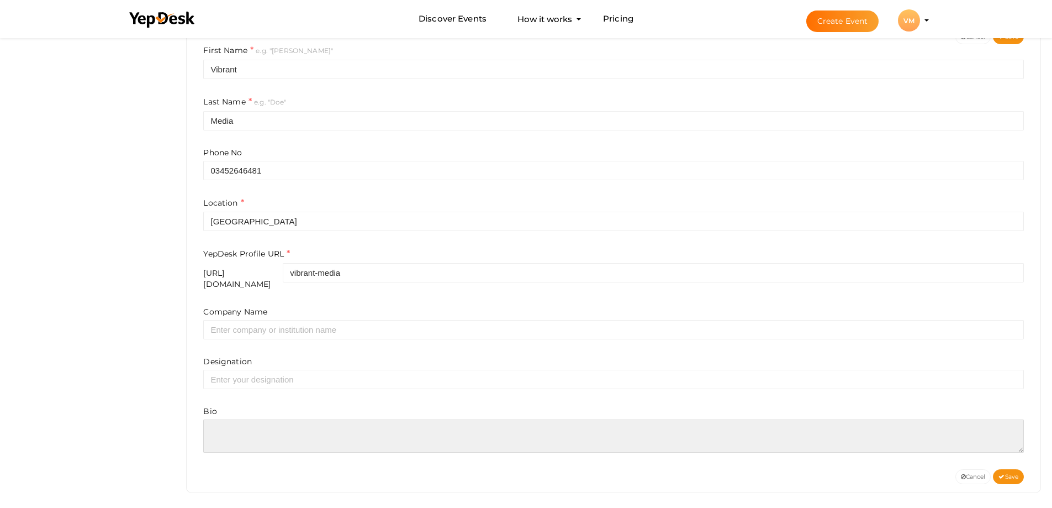
click at [252, 419] on textarea at bounding box center [613, 435] width 821 height 33
click at [287, 430] on textarea at bounding box center [613, 435] width 821 height 33
paste textarea "At Vibrant Media, we deliver marketing, design, and development solutions that …"
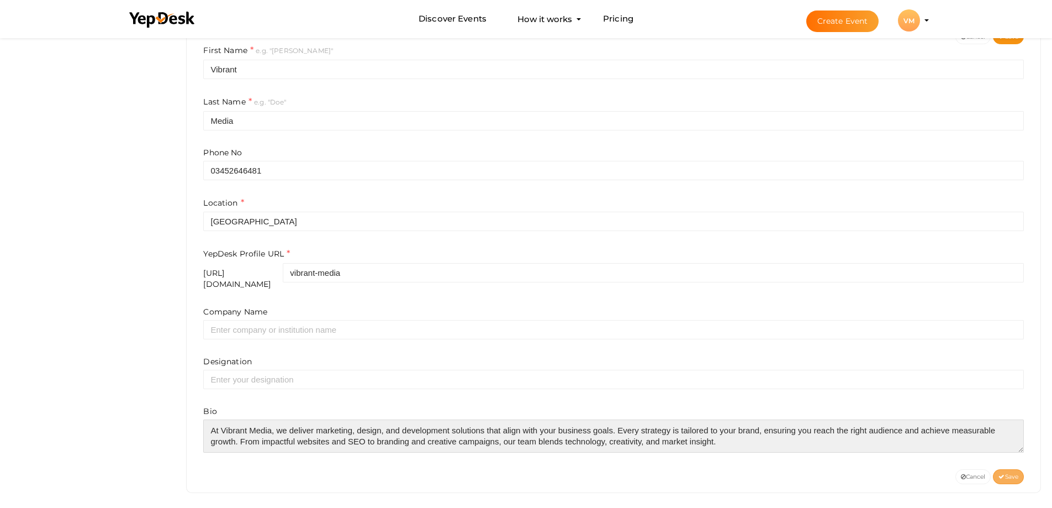
type textarea "At Vibrant Media, we deliver marketing, design, and development solutions that …"
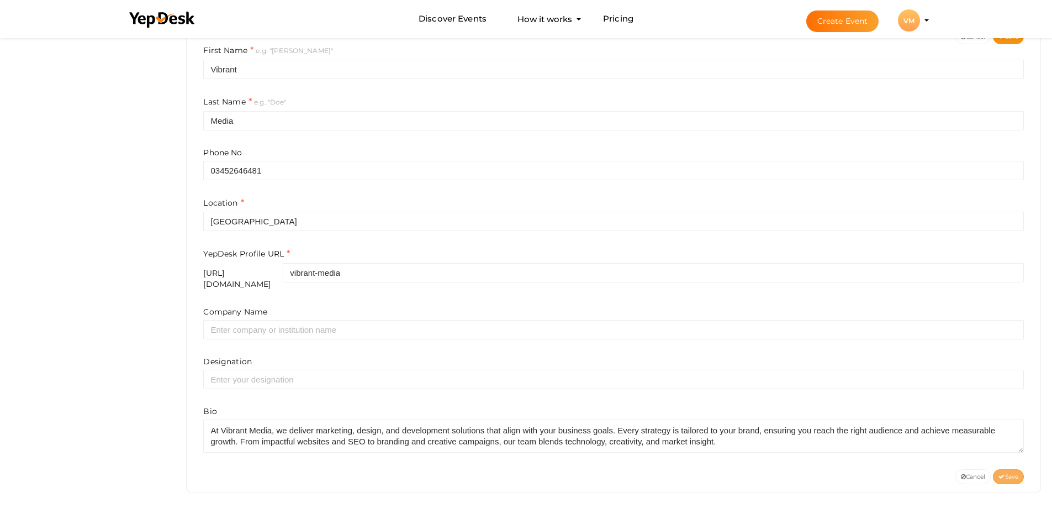
click at [1008, 473] on span "Save" at bounding box center [1009, 476] width 20 height 7
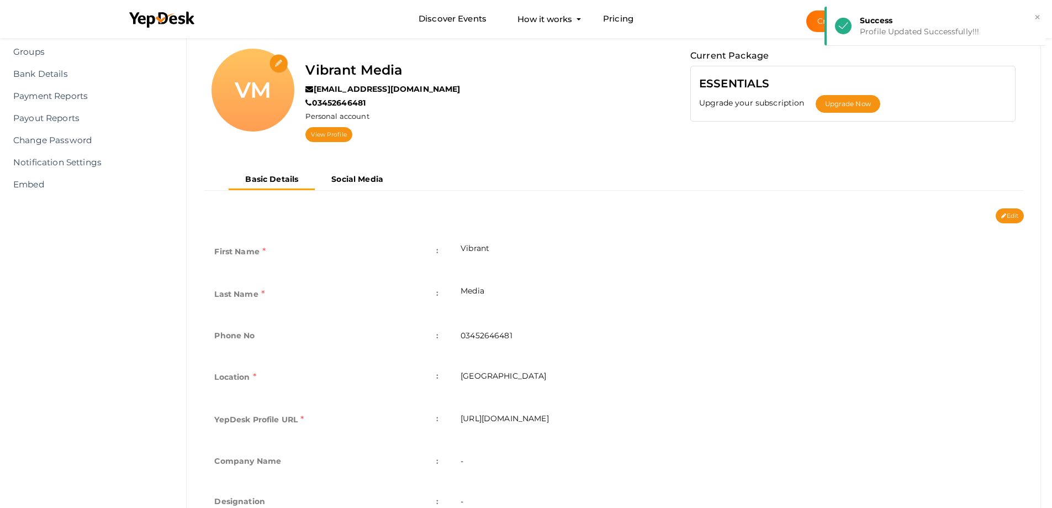
scroll to position [0, 0]
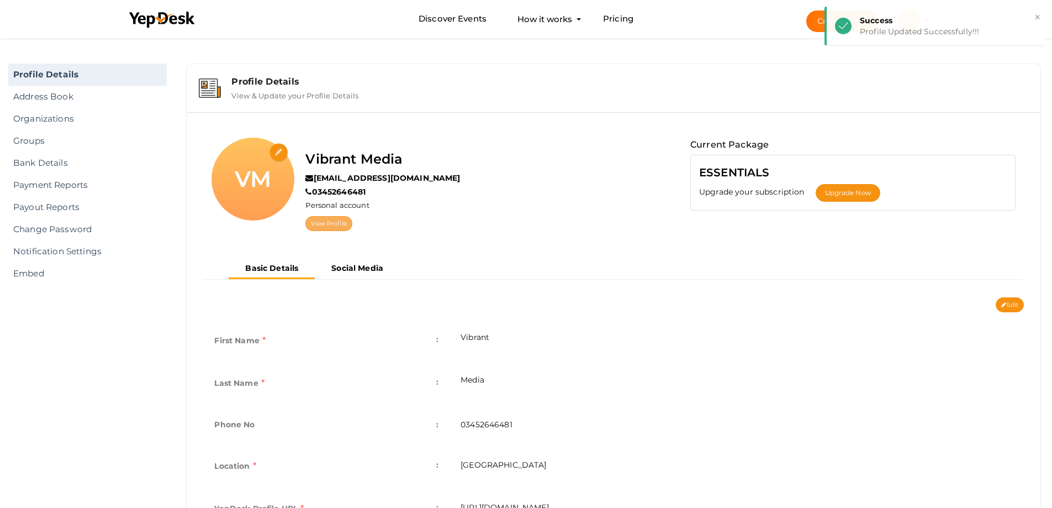
click at [328, 225] on link "View Profile" at bounding box center [328, 223] width 46 height 15
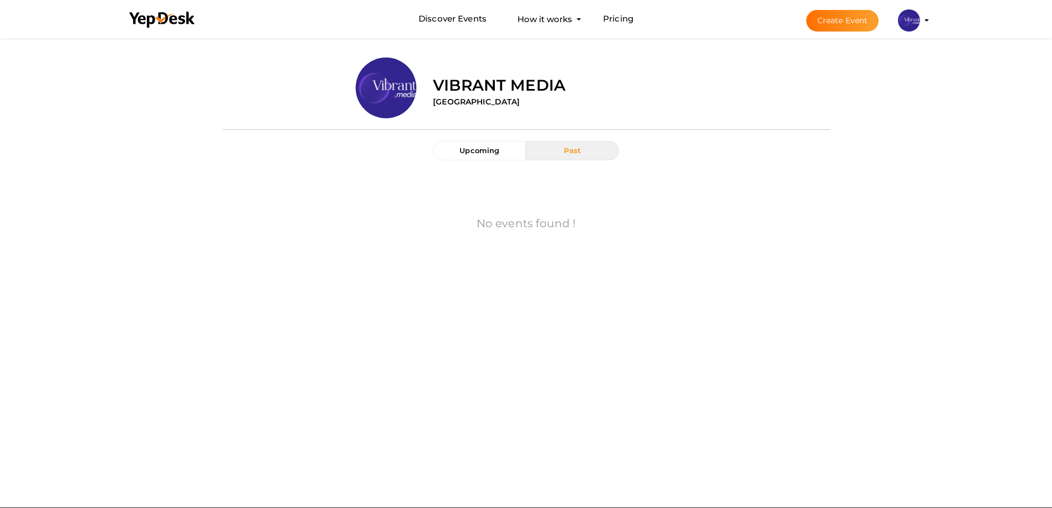
click at [470, 115] on div "Upload Image Vibrant Media [GEOGRAPHIC_DATA]" at bounding box center [527, 79] width 608 height 77
